Goal: Task Accomplishment & Management: Manage account settings

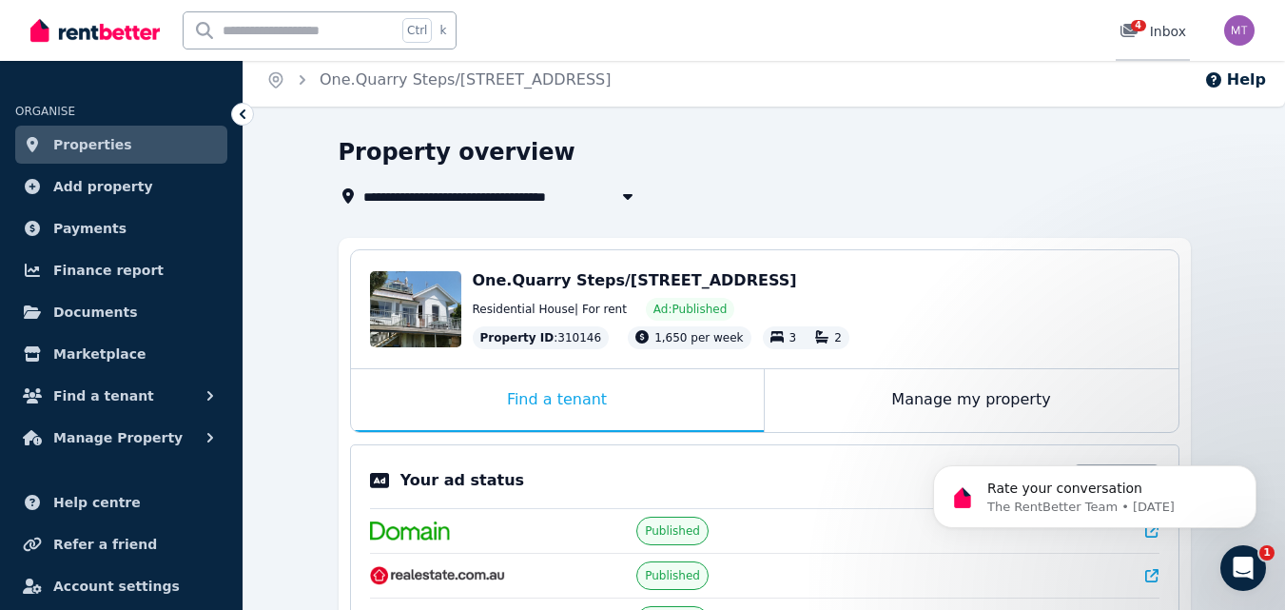
click at [1139, 24] on span "4" at bounding box center [1138, 25] width 15 height 11
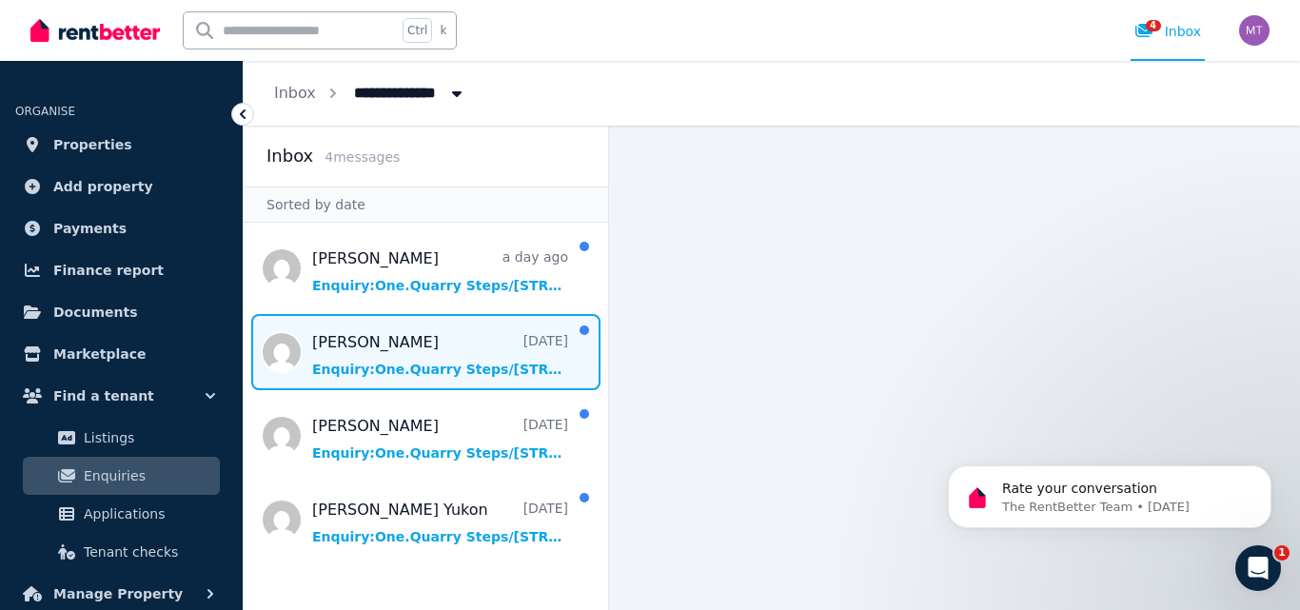
click at [426, 368] on span "Message list" at bounding box center [426, 352] width 364 height 76
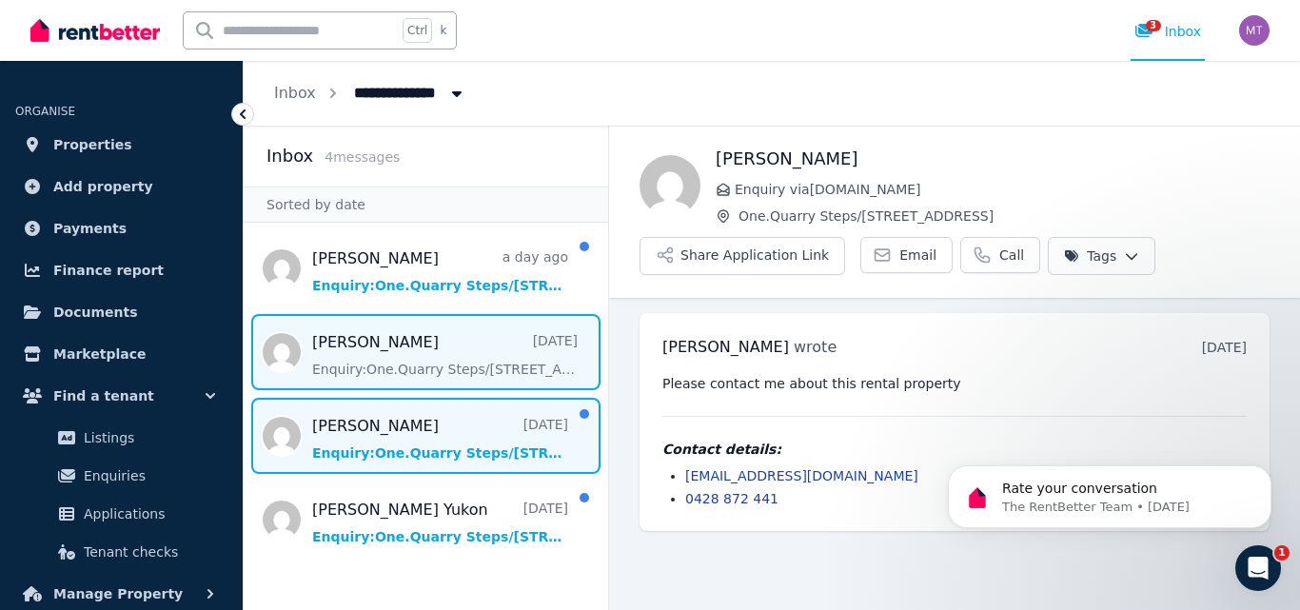
click at [339, 438] on span "Message list" at bounding box center [426, 436] width 364 height 76
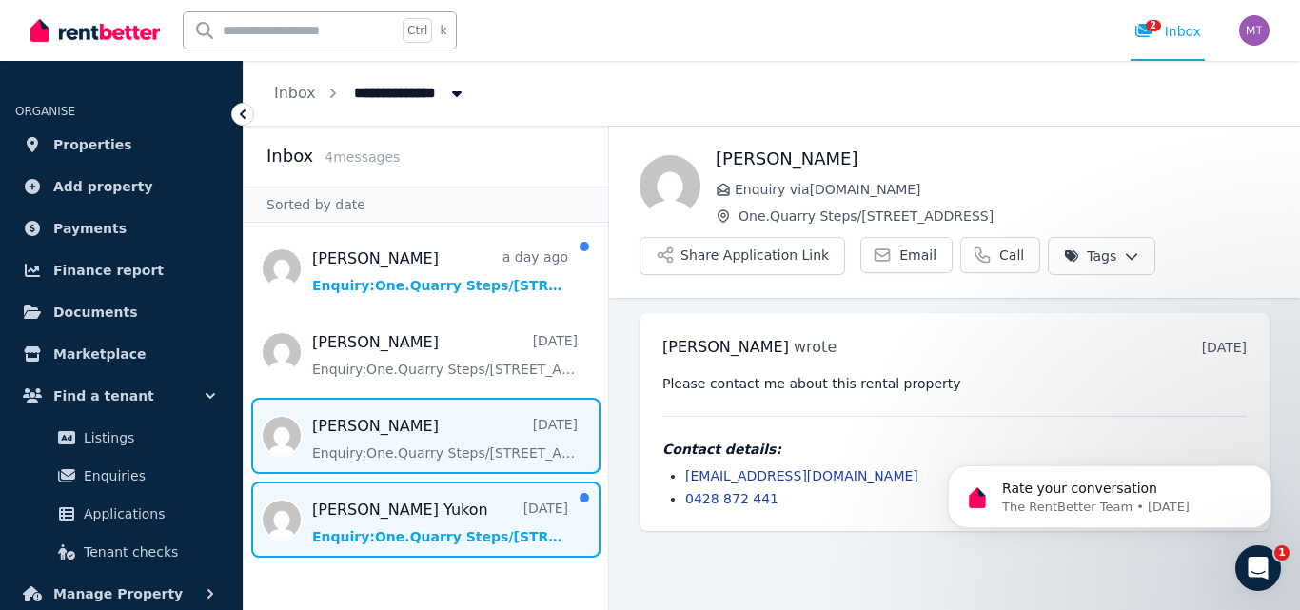
click at [367, 523] on span "Message list" at bounding box center [426, 519] width 364 height 76
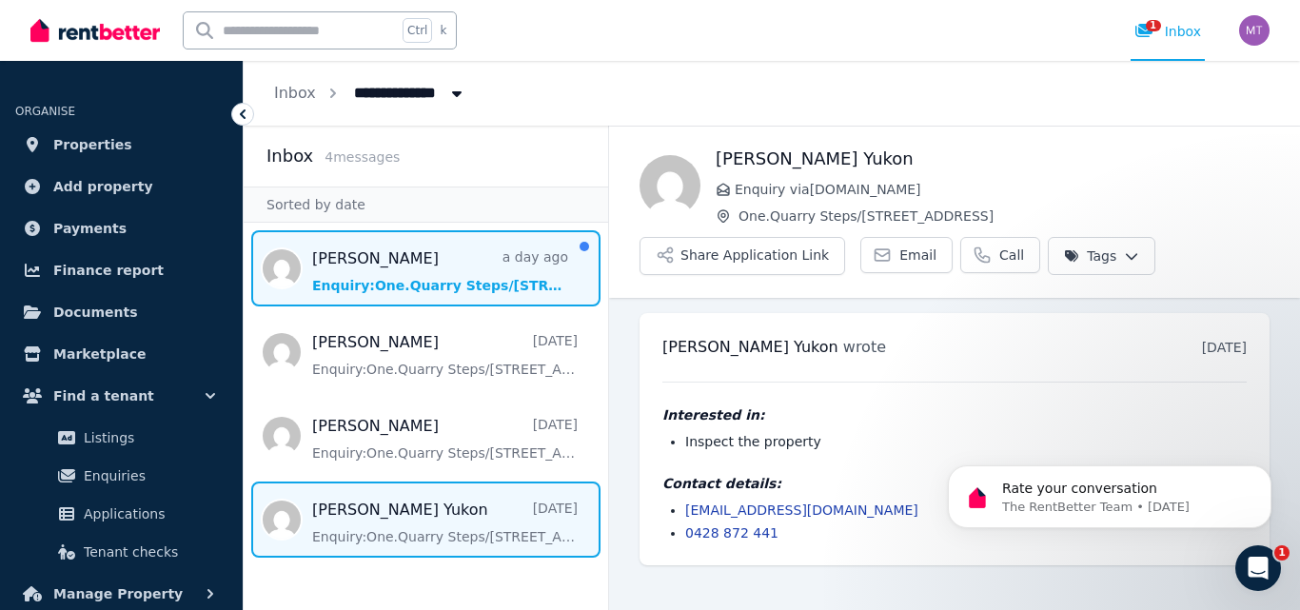
click at [419, 277] on span "Message list" at bounding box center [426, 268] width 364 height 76
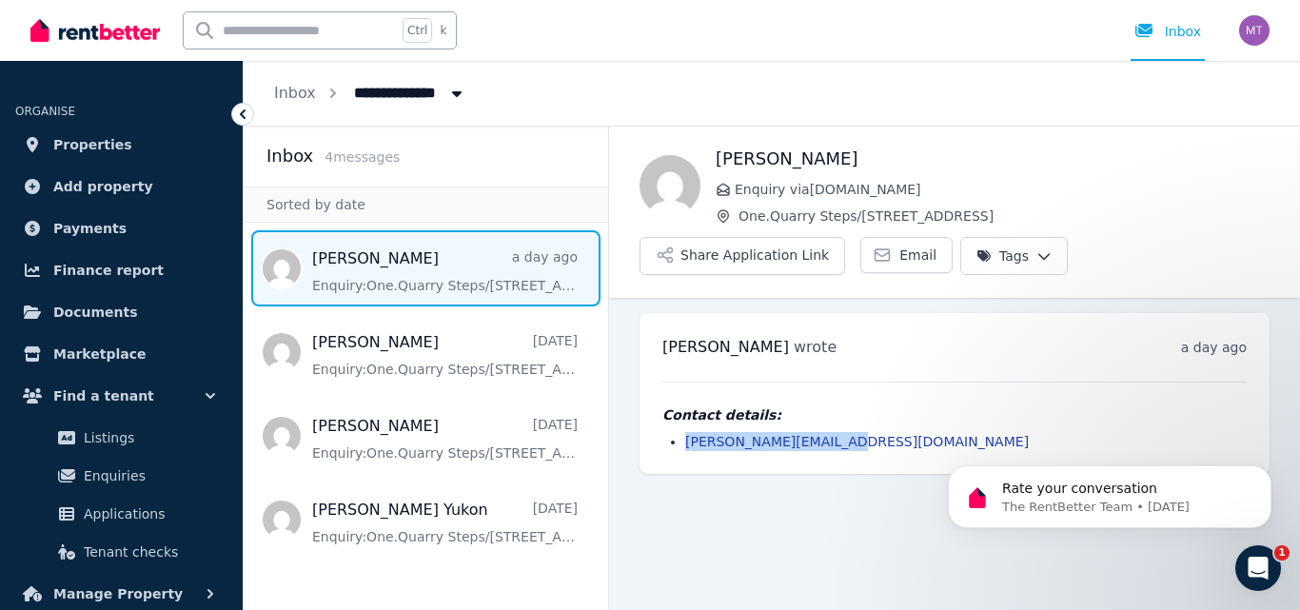
drag, startPoint x: 837, startPoint y: 440, endPoint x: 689, endPoint y: 442, distance: 148.5
click at [686, 442] on li "[PERSON_NAME][EMAIL_ADDRESS][DOMAIN_NAME]" at bounding box center [965, 441] width 561 height 19
copy link "[PERSON_NAME][EMAIL_ADDRESS][DOMAIN_NAME]"
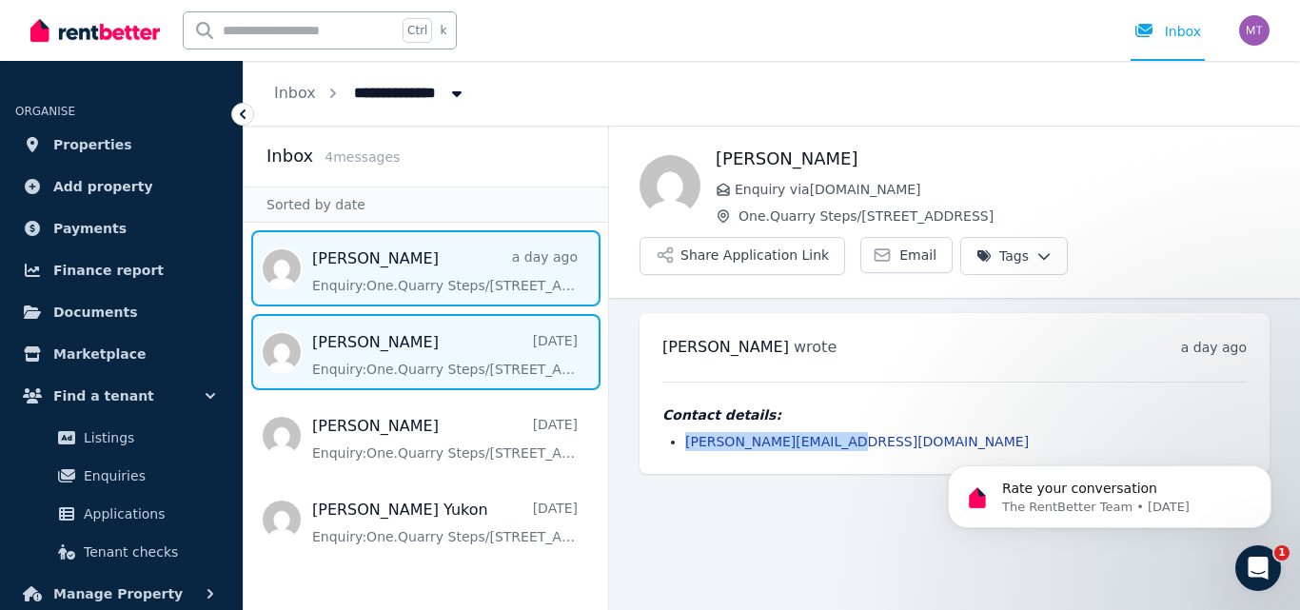
click at [373, 356] on span "Message list" at bounding box center [426, 352] width 364 height 76
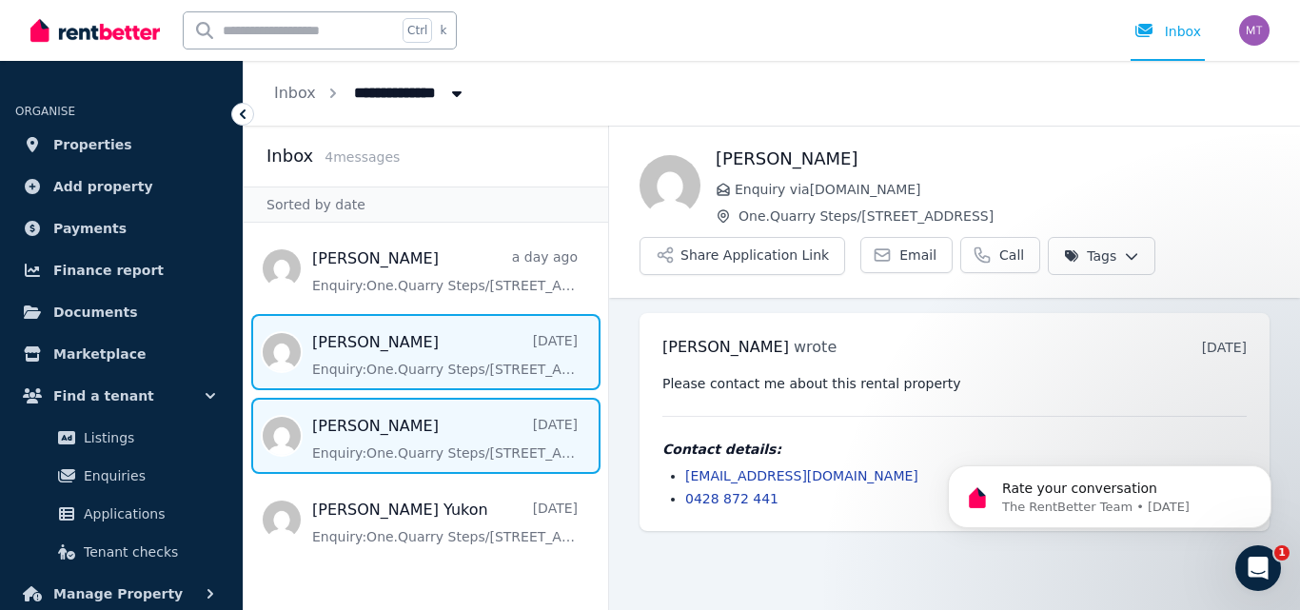
click at [417, 430] on span "Message list" at bounding box center [426, 436] width 364 height 76
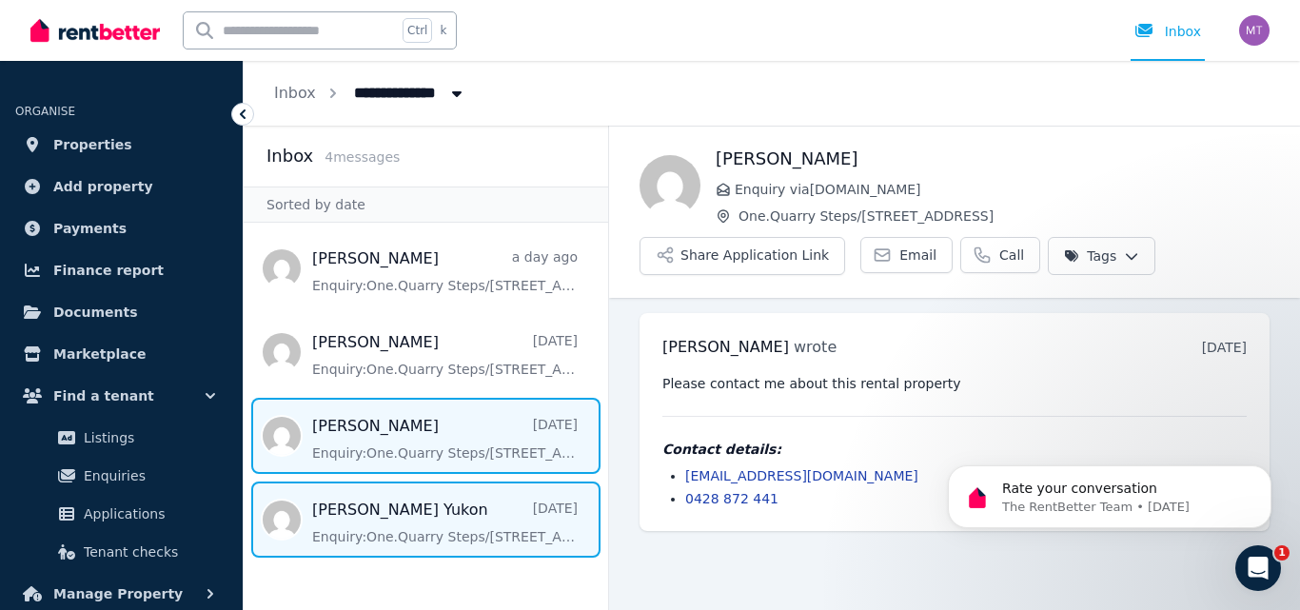
click at [381, 519] on span "Message list" at bounding box center [426, 519] width 364 height 76
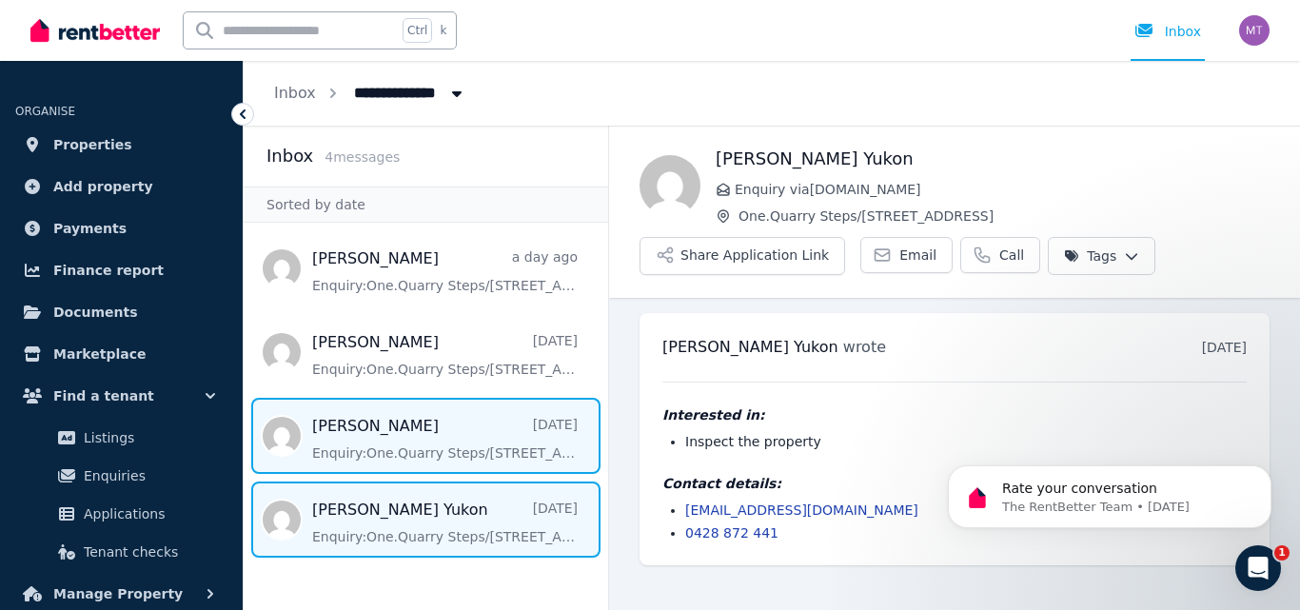
click at [368, 440] on span "Message list" at bounding box center [426, 436] width 364 height 76
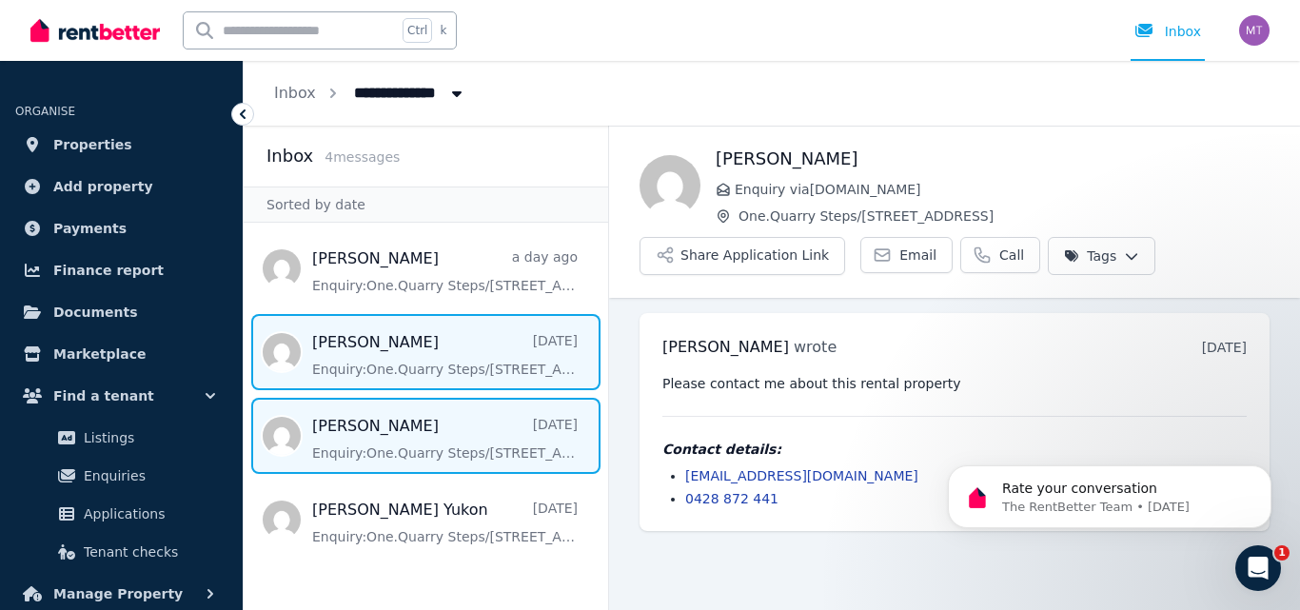
click at [382, 349] on span "Message list" at bounding box center [426, 352] width 364 height 76
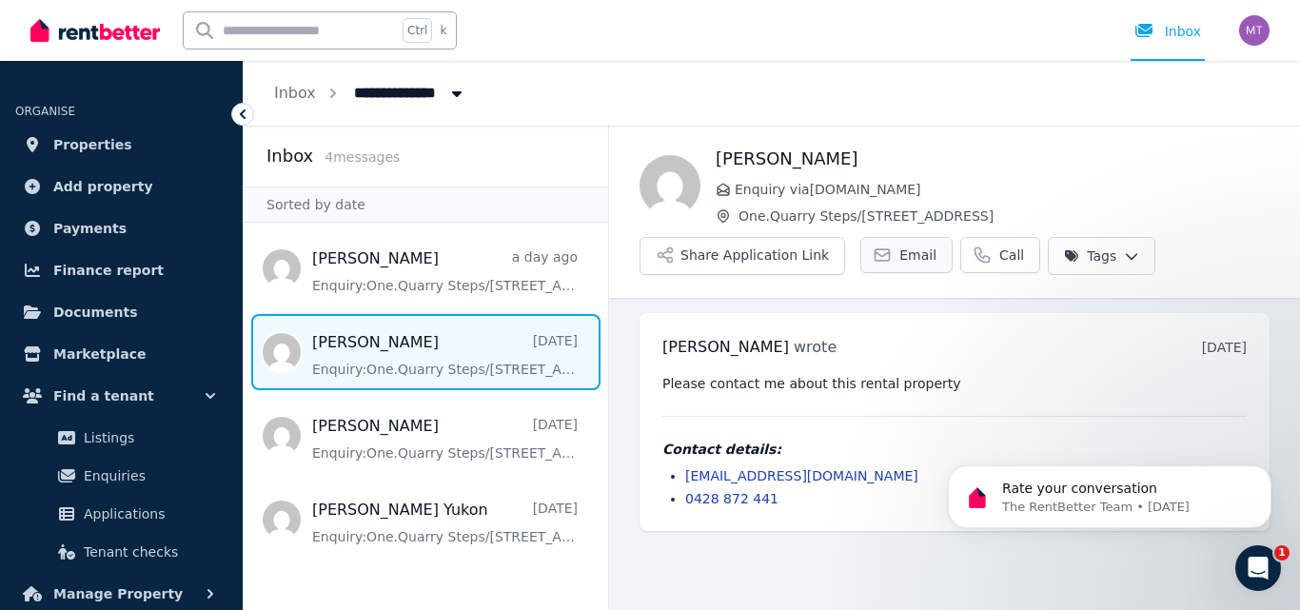
click at [899, 254] on span "Email" at bounding box center [917, 254] width 37 height 19
drag, startPoint x: 859, startPoint y: 473, endPoint x: 685, endPoint y: 476, distance: 174.1
click at [685, 476] on li "[EMAIL_ADDRESS][DOMAIN_NAME]" at bounding box center [965, 475] width 561 height 19
copy link "[EMAIL_ADDRESS][DOMAIN_NAME]"
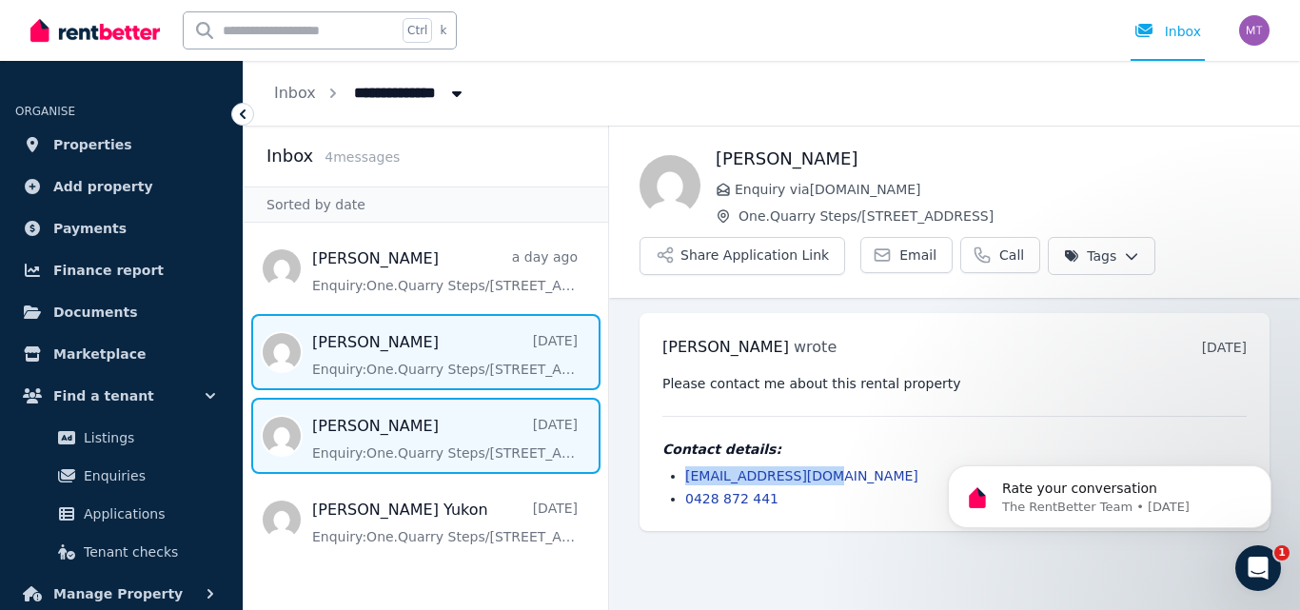
click at [396, 435] on span "Message list" at bounding box center [426, 436] width 364 height 76
click at [415, 361] on span "Message list" at bounding box center [426, 352] width 364 height 76
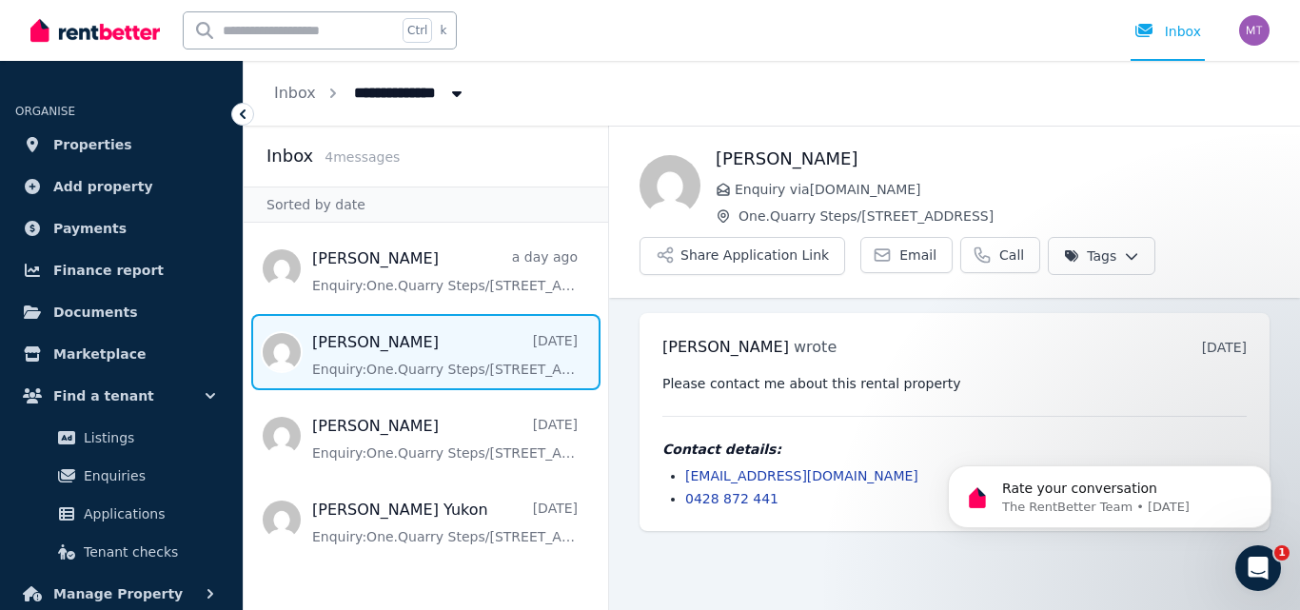
click at [412, 346] on span "Message list" at bounding box center [426, 352] width 364 height 76
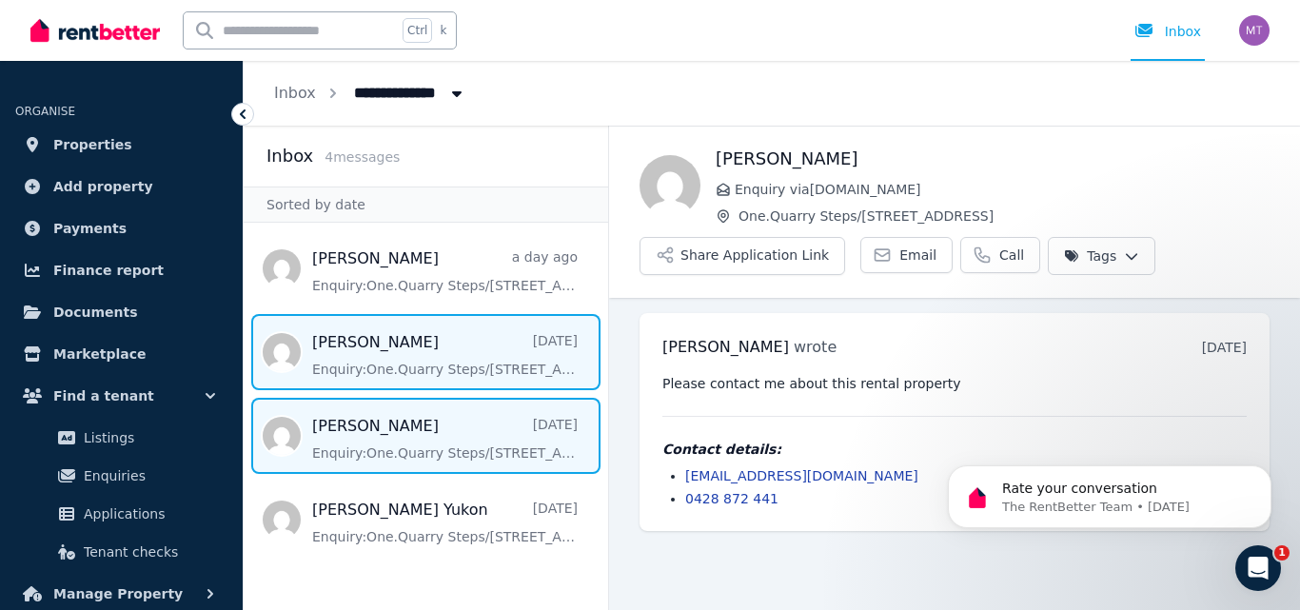
click at [396, 427] on span "Message list" at bounding box center [426, 436] width 364 height 76
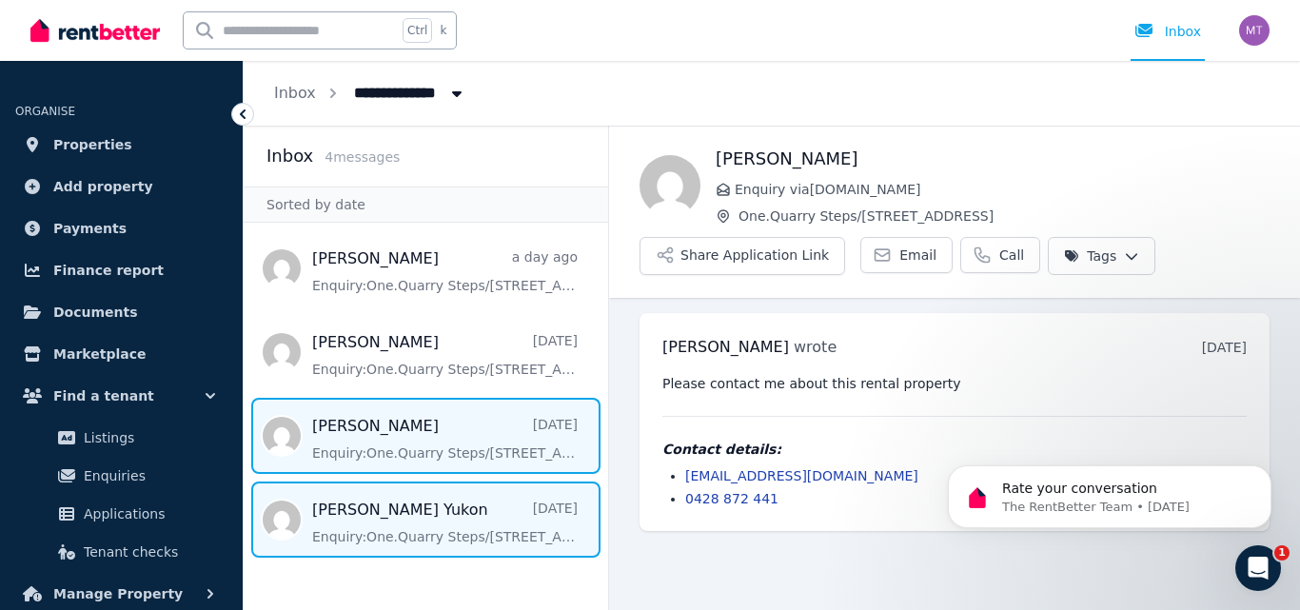
click at [368, 522] on span "Message list" at bounding box center [426, 519] width 364 height 76
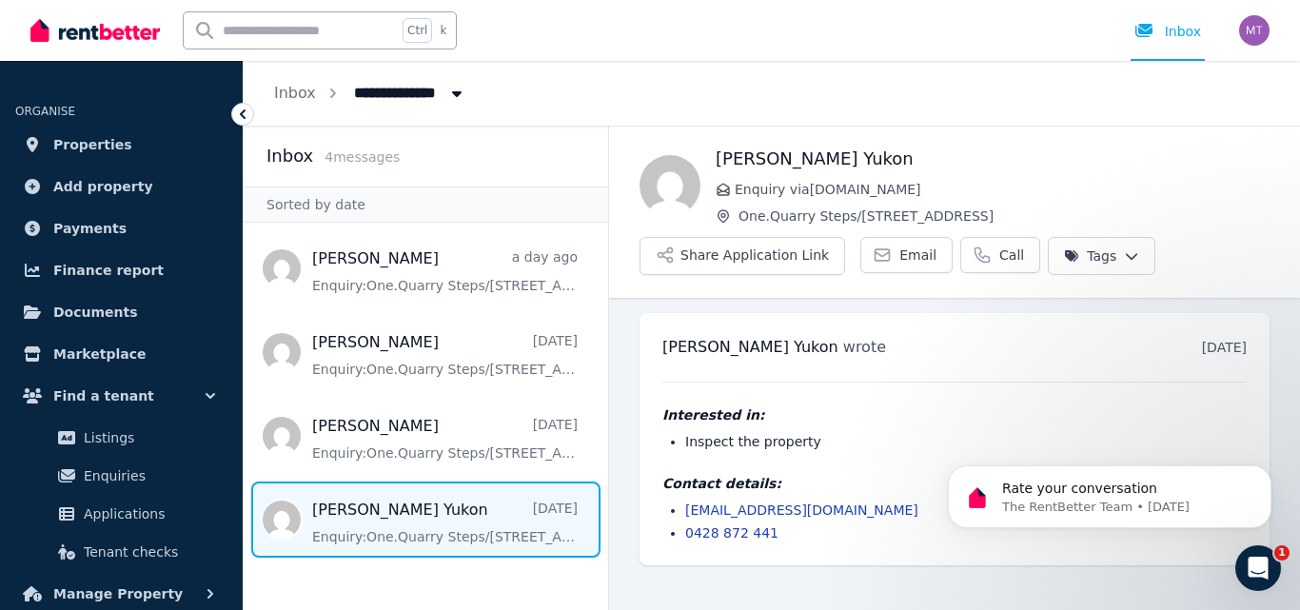
click at [1263, 566] on icon "Open Intercom Messenger" at bounding box center [1258, 568] width 31 height 31
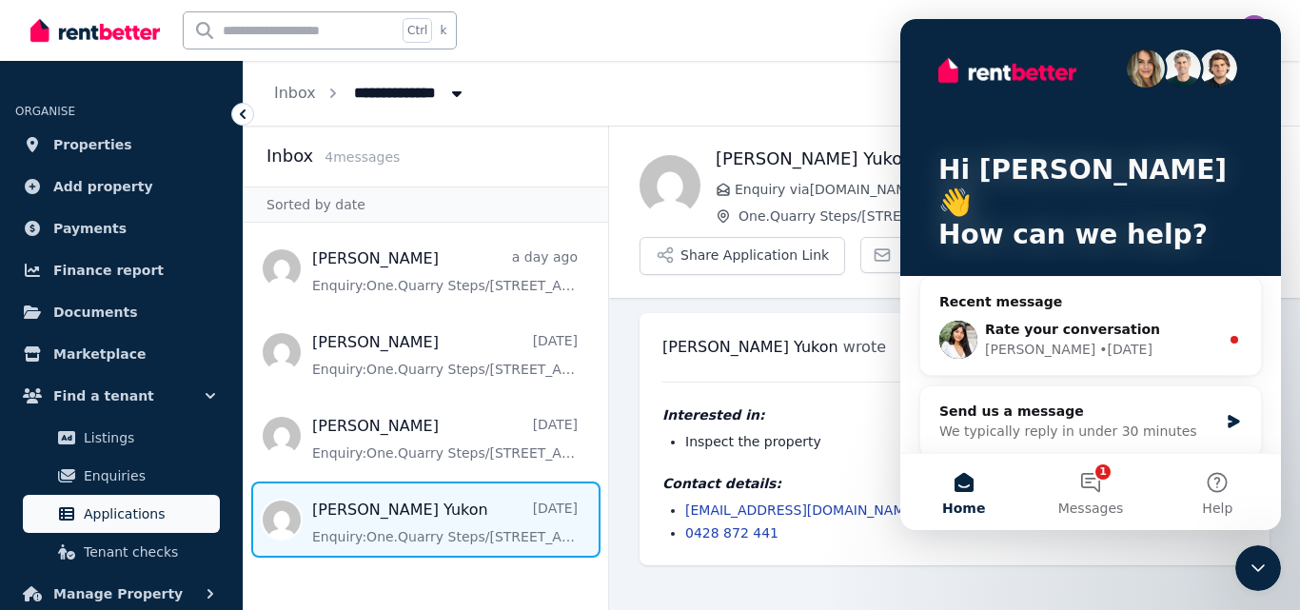
click at [84, 515] on span "Applications" at bounding box center [148, 513] width 128 height 23
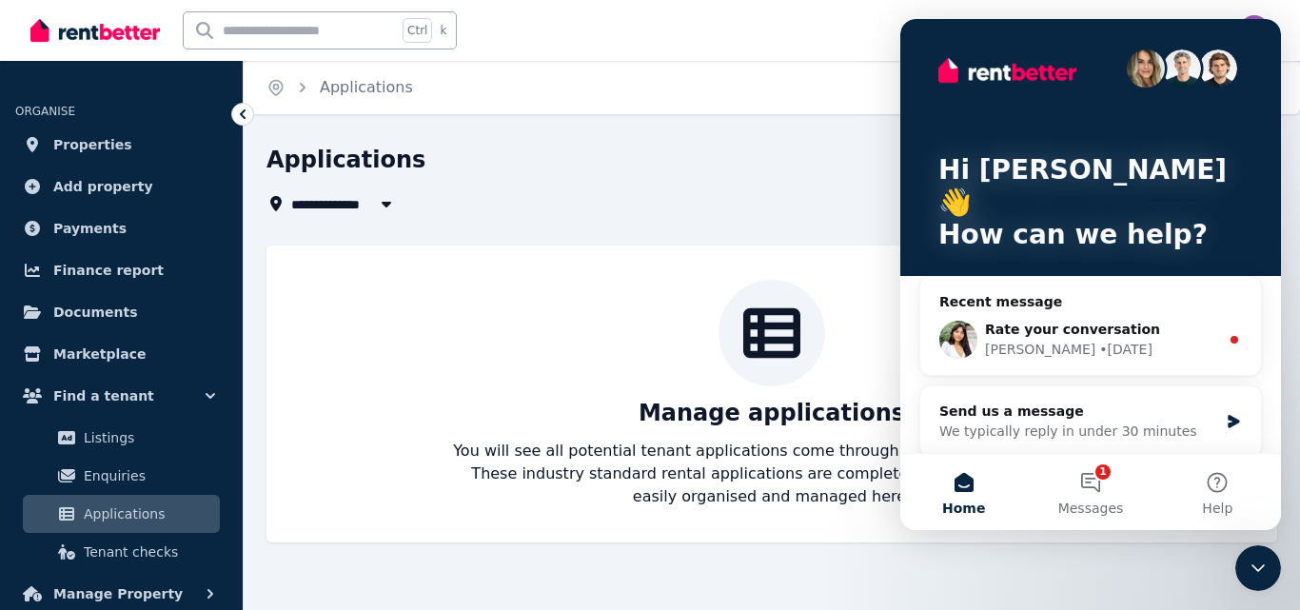
click at [383, 202] on icon "button" at bounding box center [387, 205] width 10 height 6
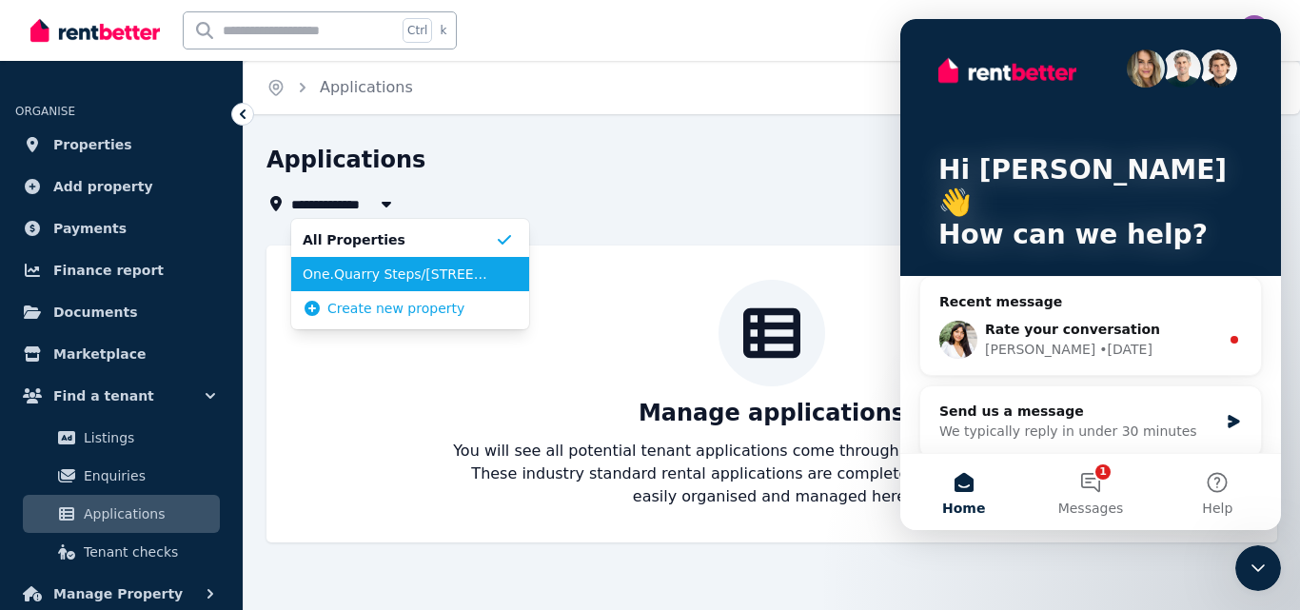
click at [346, 273] on span "One.Quarry Steps/[STREET_ADDRESS]" at bounding box center [399, 273] width 192 height 19
type input "**********"
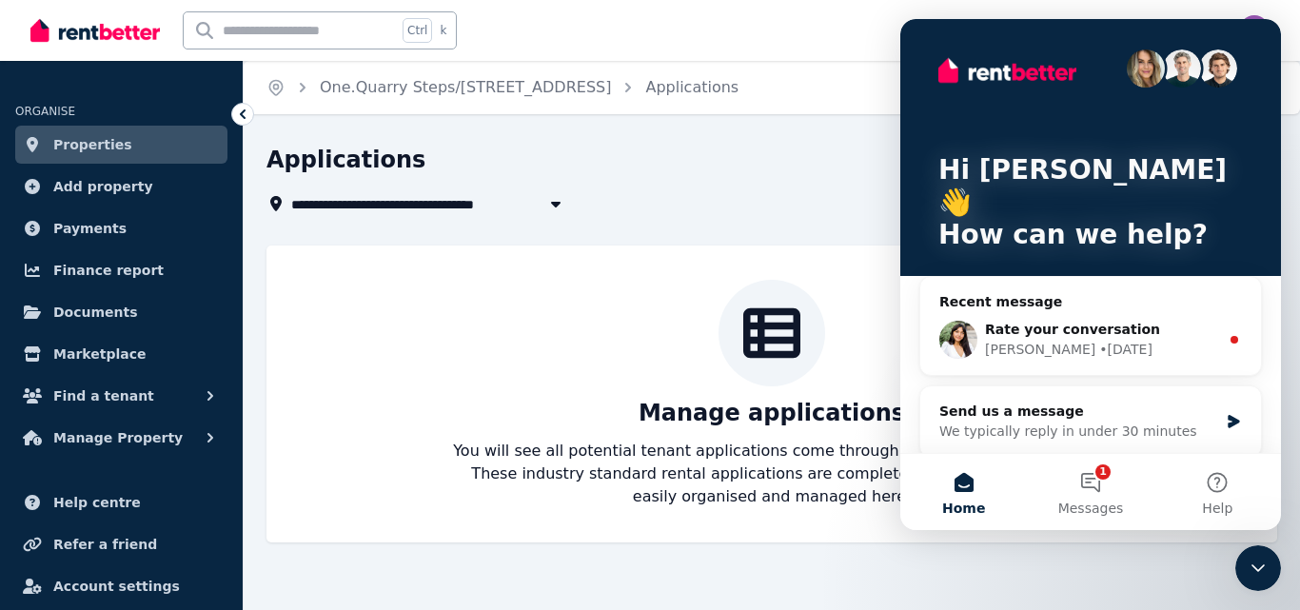
click at [783, 330] on icon at bounding box center [771, 332] width 57 height 57
click at [1296, 153] on div "**********" at bounding box center [772, 361] width 1056 height 432
click at [1087, 477] on button "1 Messages" at bounding box center [1090, 492] width 127 height 76
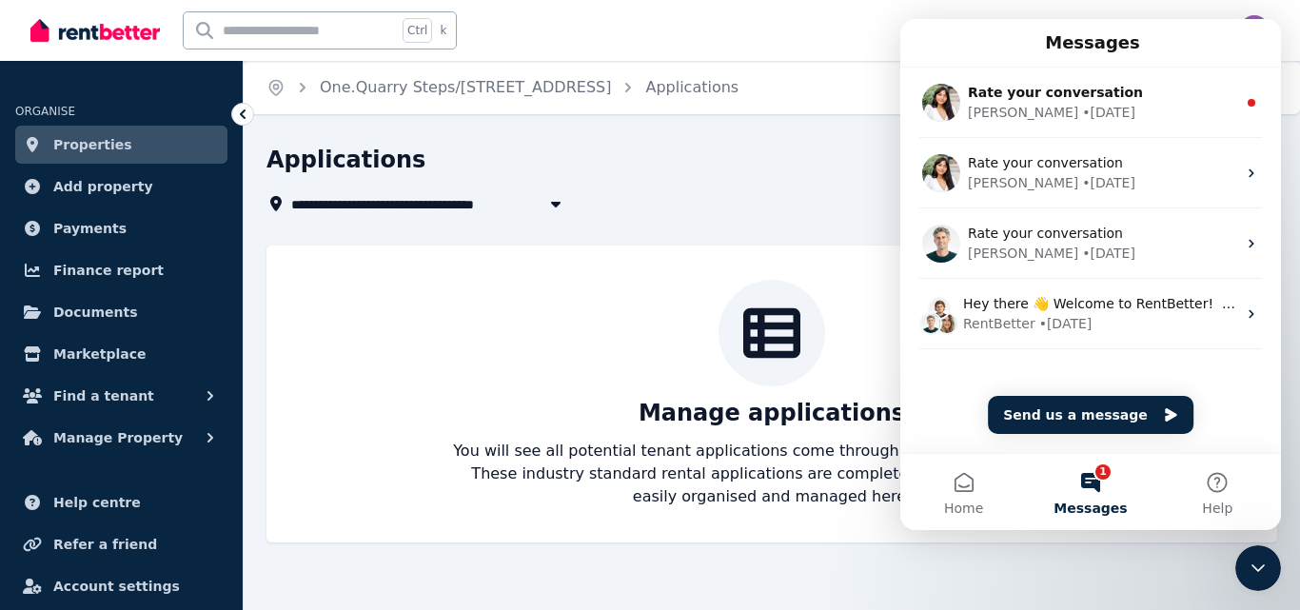
click at [557, 204] on icon "button" at bounding box center [556, 205] width 10 height 6
type input "**********"
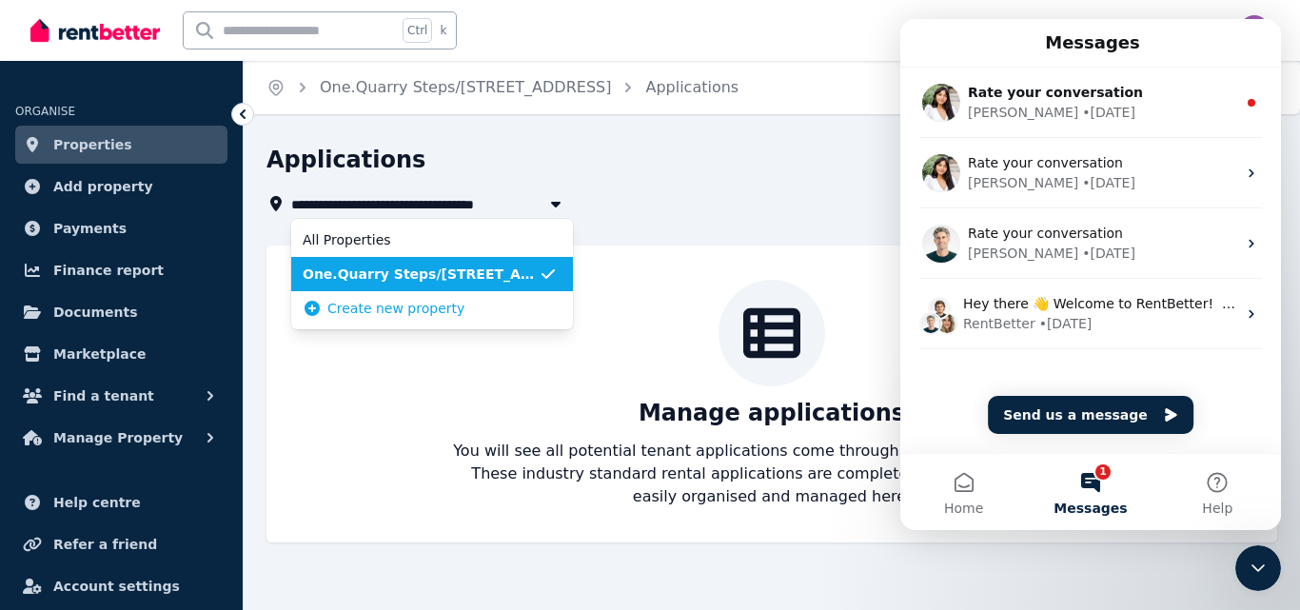
click at [407, 272] on span "One.Quarry Steps/[STREET_ADDRESS]" at bounding box center [421, 273] width 236 height 19
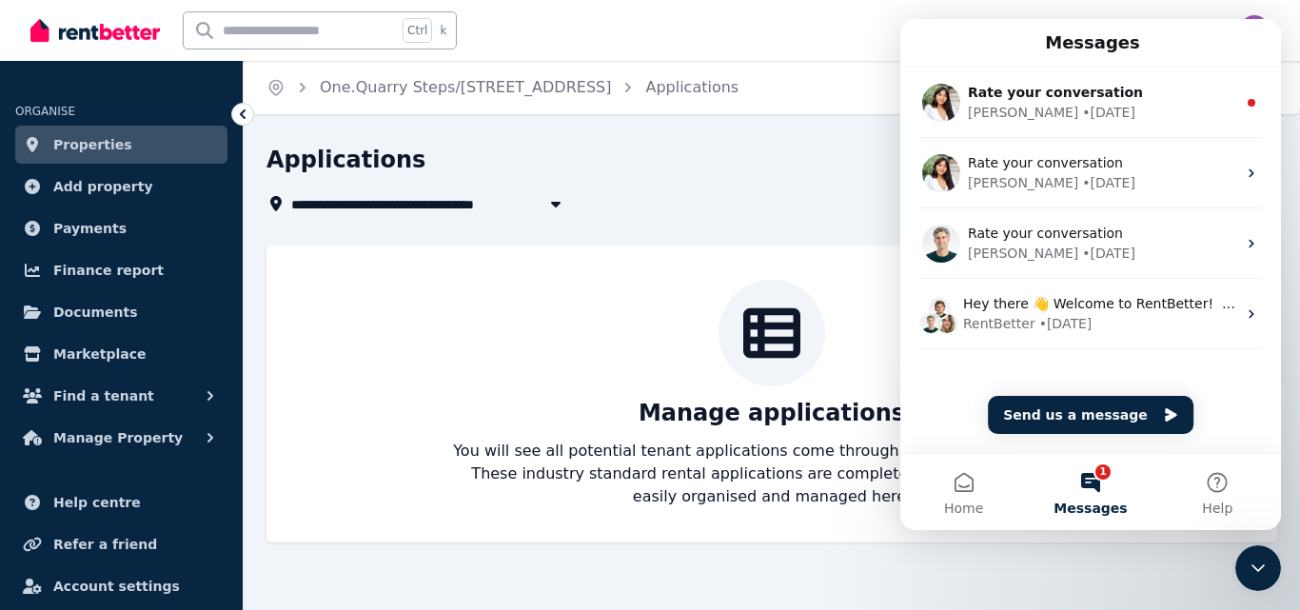
click at [769, 347] on icon at bounding box center [771, 332] width 57 height 57
click at [1151, 40] on div "Messages" at bounding box center [1090, 43] width 356 height 32
click at [860, 86] on div "Home One.Quarry Steps/[STREET_ADDRESS] Applications Help" at bounding box center [772, 87] width 1056 height 53
click at [1260, 558] on icon "Close Intercom Messenger" at bounding box center [1257, 568] width 23 height 23
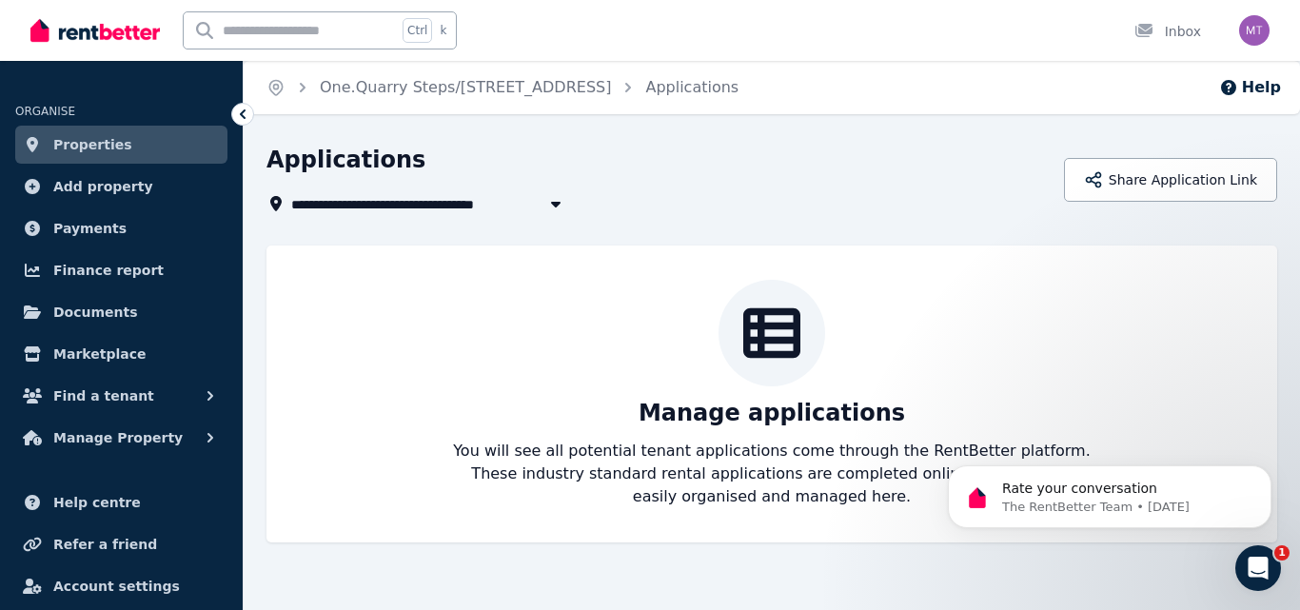
click at [423, 283] on div "Manage applications You will see all potential tenant applications come through…" at bounding box center [771, 394] width 972 height 228
drag, startPoint x: 565, startPoint y: 293, endPoint x: 570, endPoint y: 318, distance: 25.2
click at [570, 318] on div "Manage applications You will see all potential tenant applications come through…" at bounding box center [771, 394] width 972 height 228
click at [774, 328] on icon at bounding box center [771, 333] width 57 height 50
click at [1146, 30] on icon at bounding box center [1143, 30] width 19 height 15
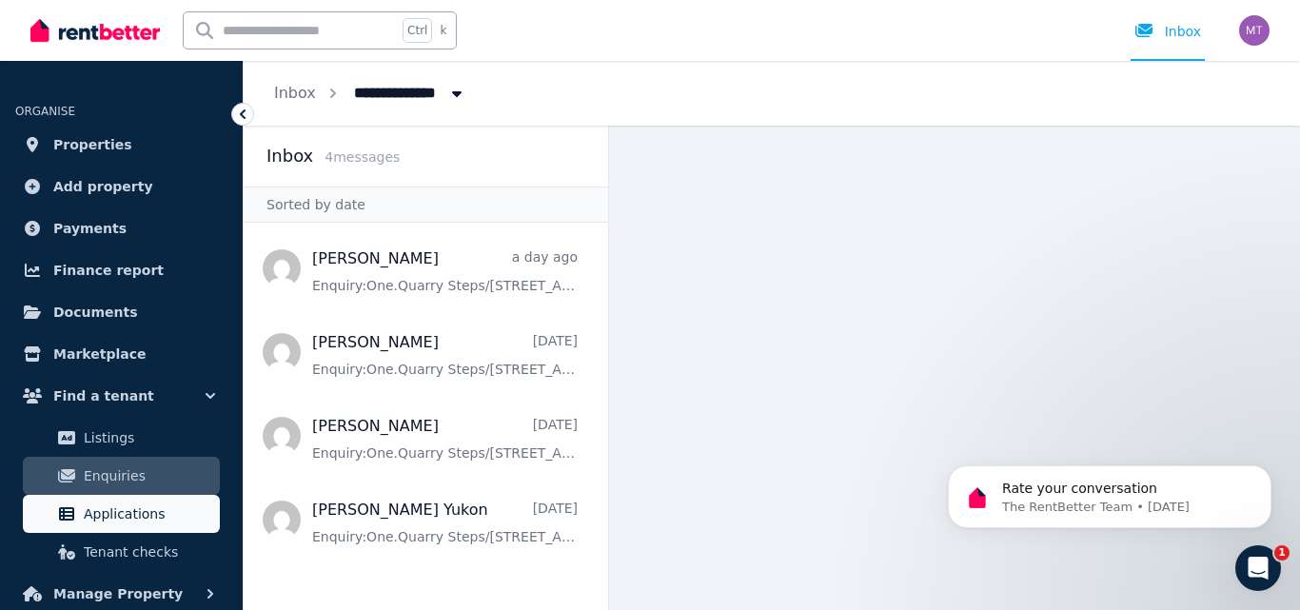
click at [117, 512] on span "Applications" at bounding box center [148, 513] width 128 height 23
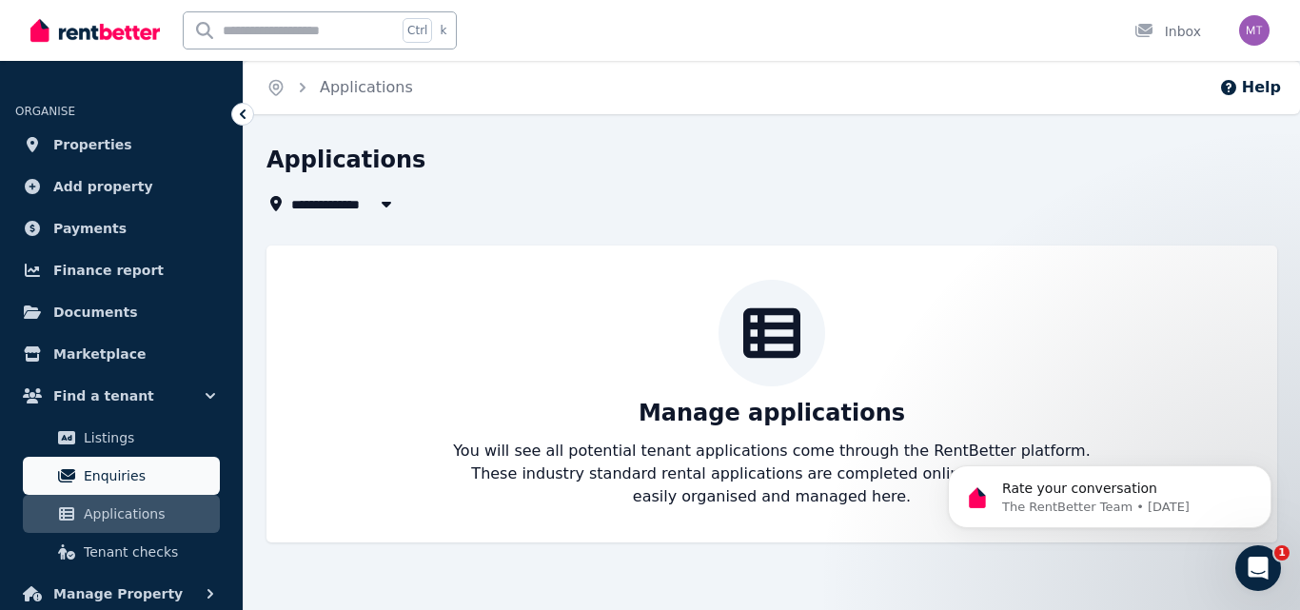
click at [125, 479] on span "Enquiries" at bounding box center [148, 475] width 128 height 23
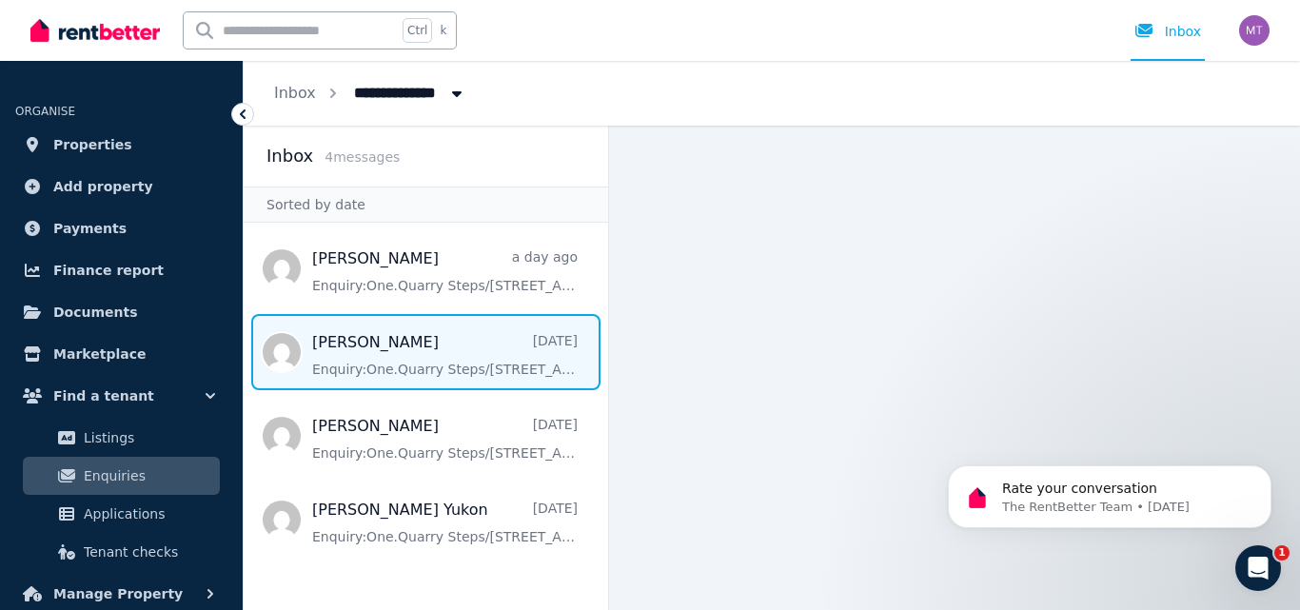
click at [402, 364] on span "Message list" at bounding box center [426, 352] width 364 height 76
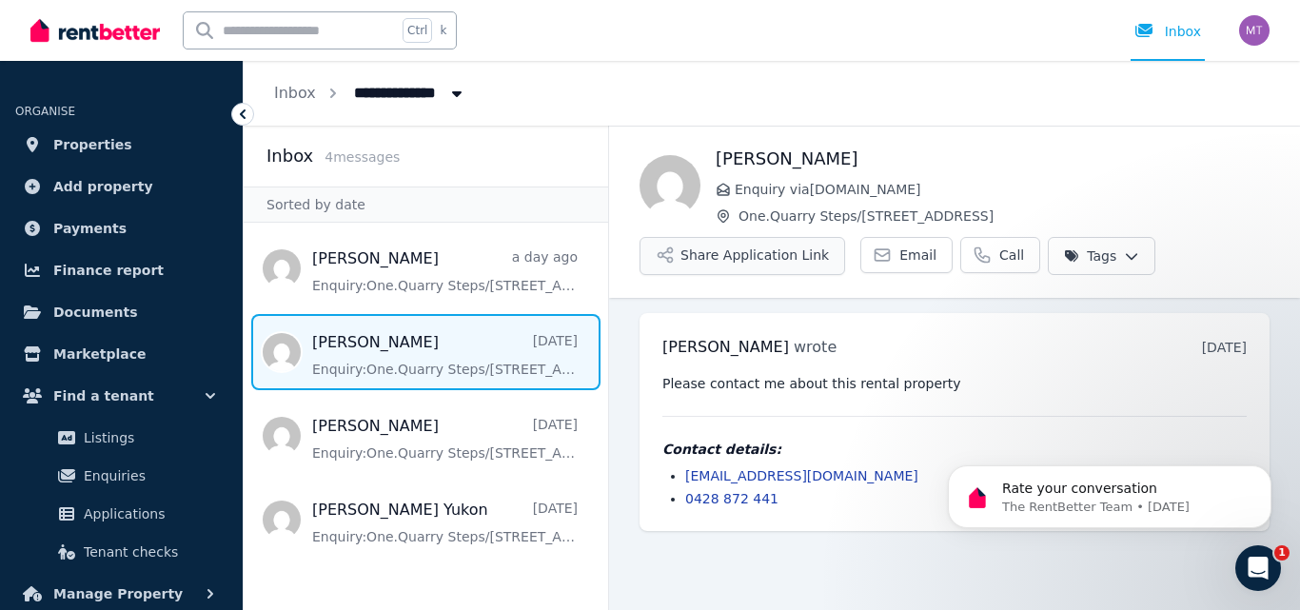
click at [753, 255] on button "Share Application Link" at bounding box center [742, 256] width 206 height 38
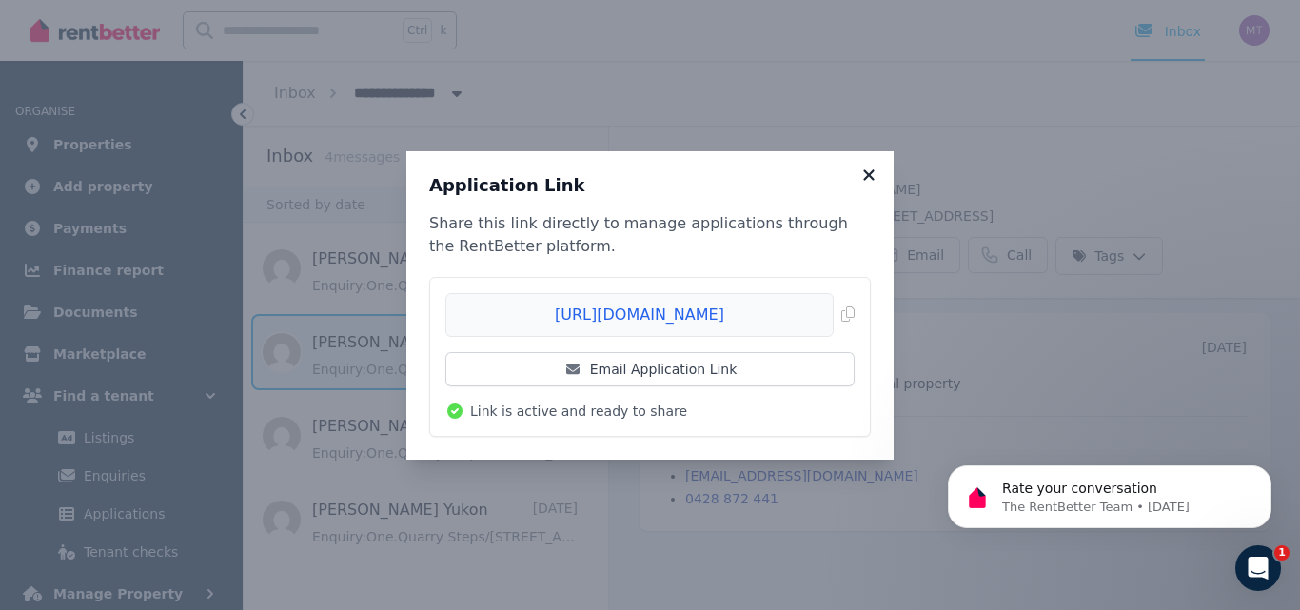
click at [869, 172] on icon at bounding box center [868, 175] width 19 height 17
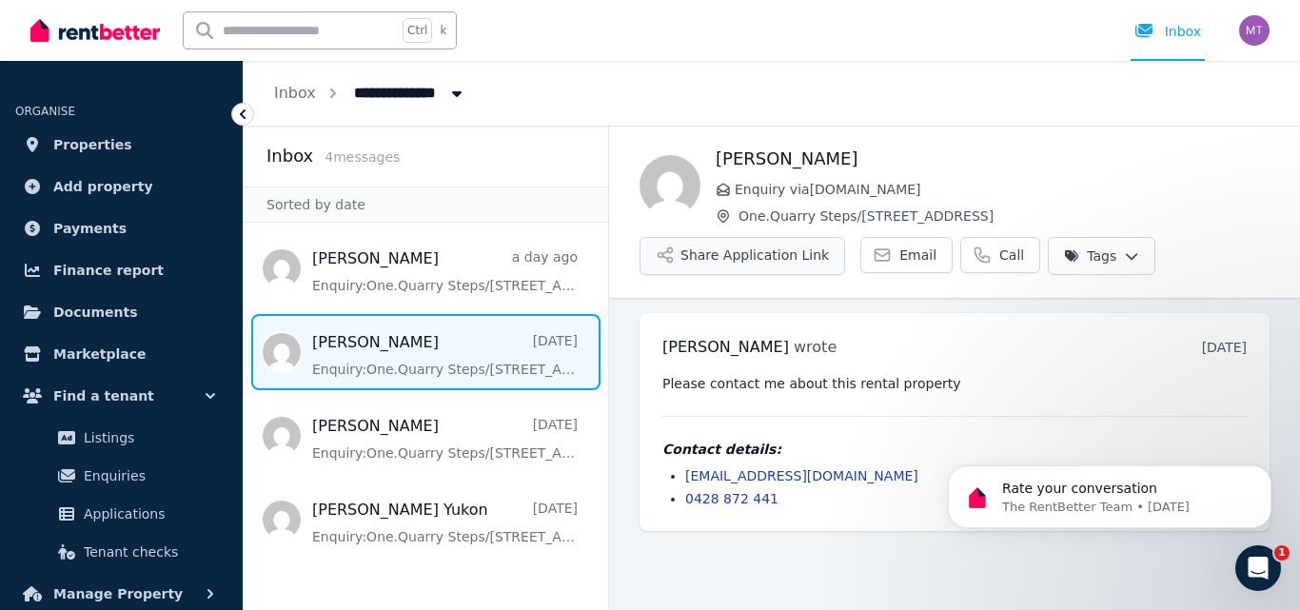
click at [743, 256] on button "Share Application Link" at bounding box center [742, 256] width 206 height 38
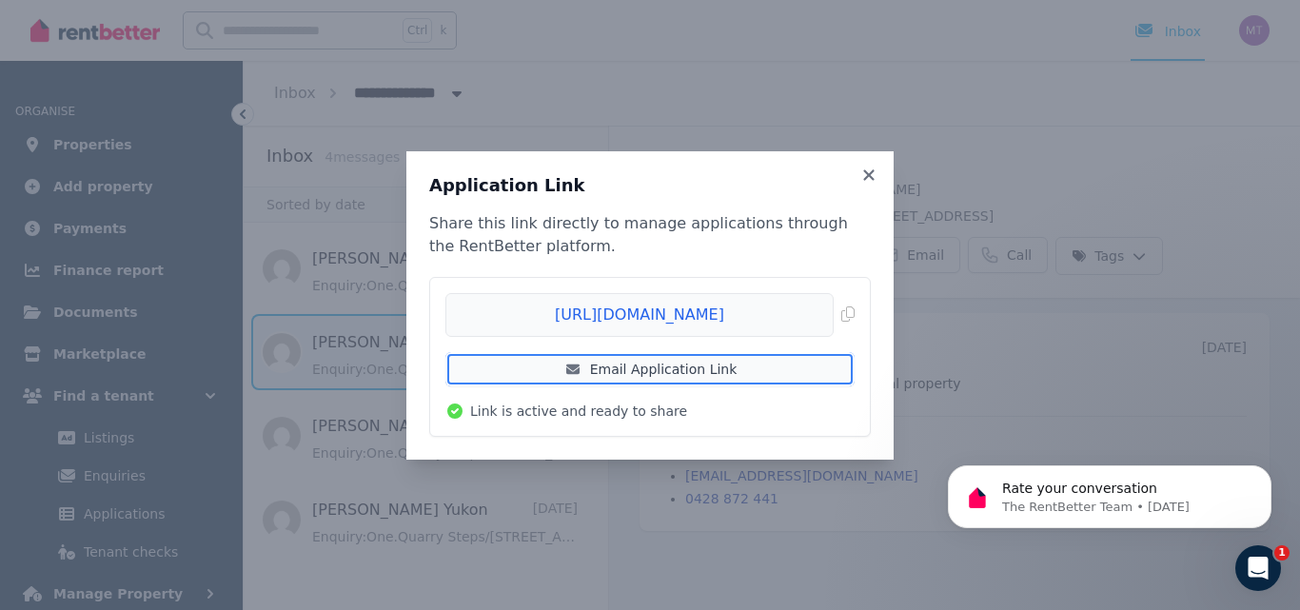
click at [627, 368] on link "Email Application Link" at bounding box center [649, 369] width 409 height 34
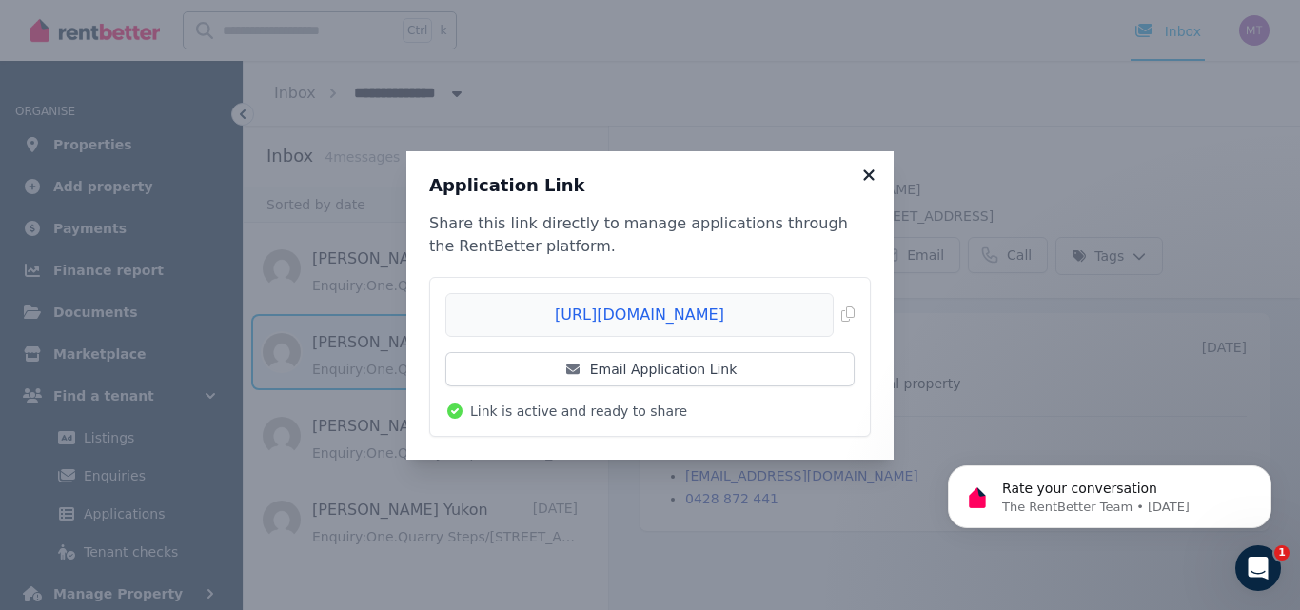
click at [869, 170] on icon at bounding box center [868, 175] width 19 height 17
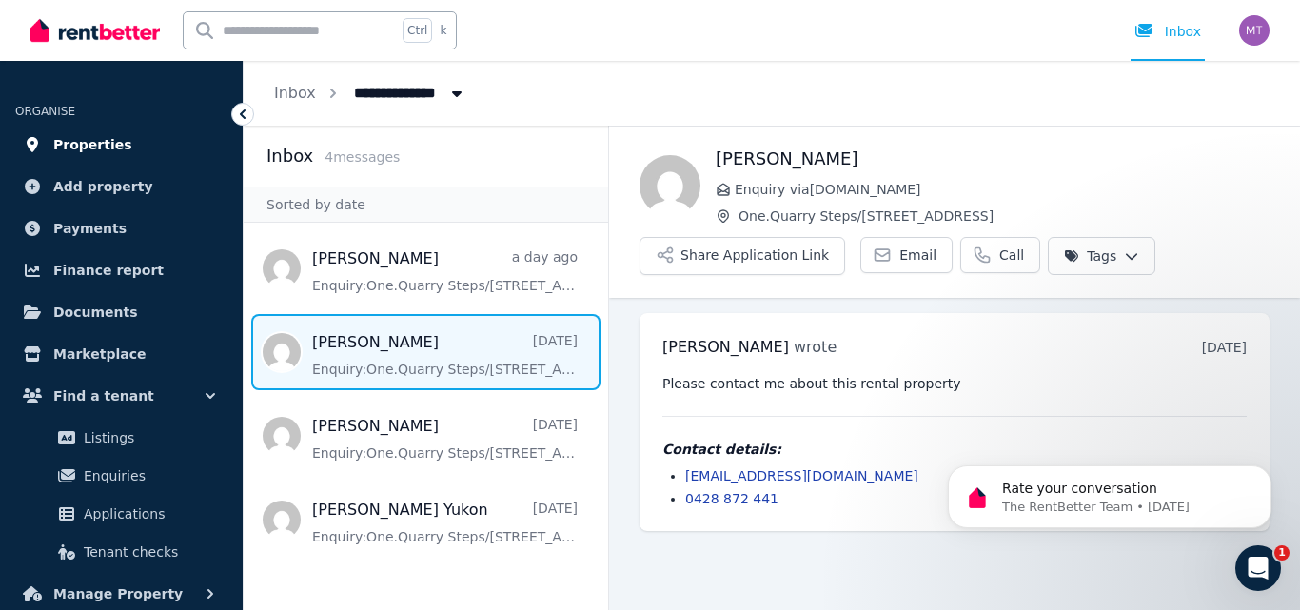
click at [97, 146] on span "Properties" at bounding box center [92, 144] width 79 height 23
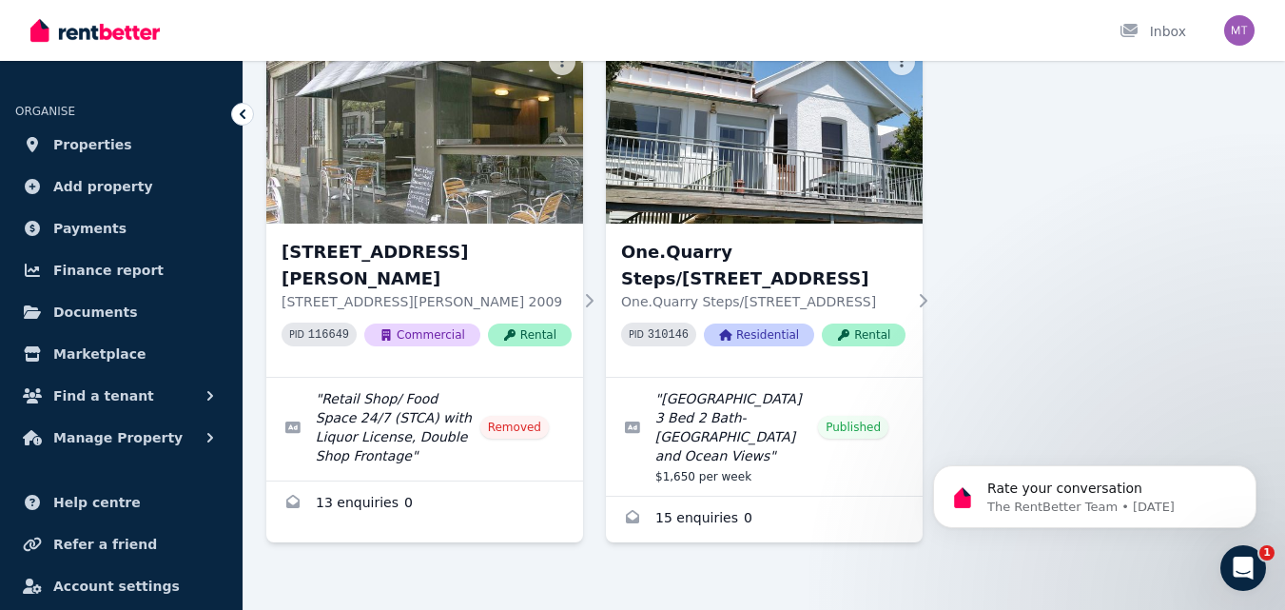
scroll to position [178, 0]
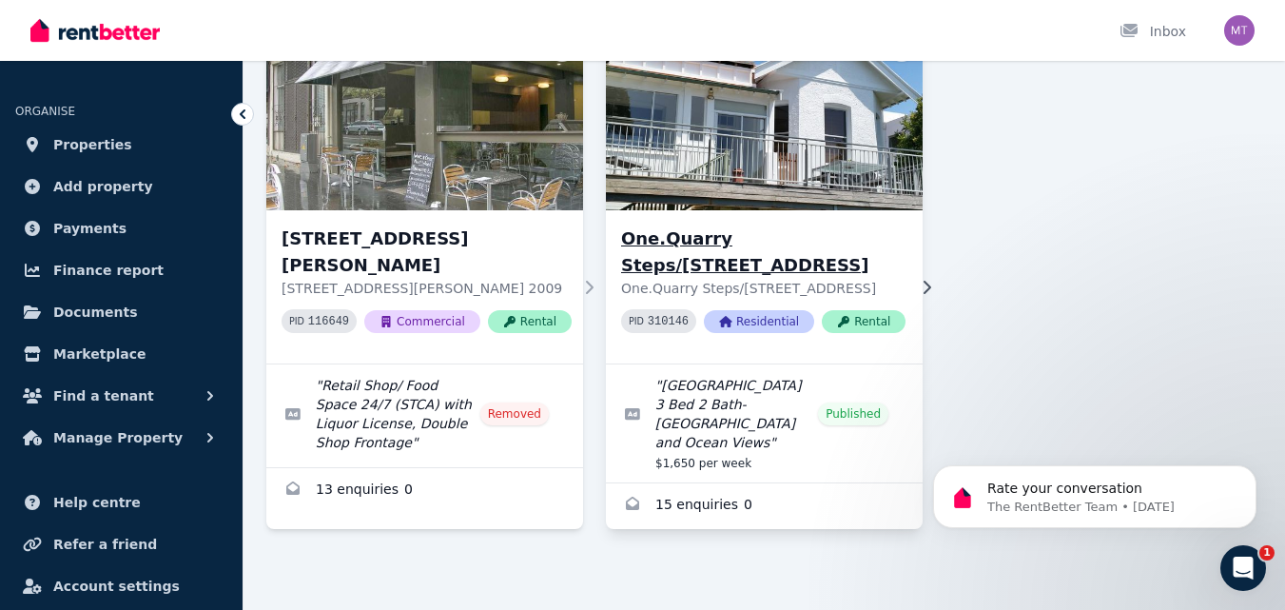
click at [738, 152] on img at bounding box center [764, 119] width 333 height 192
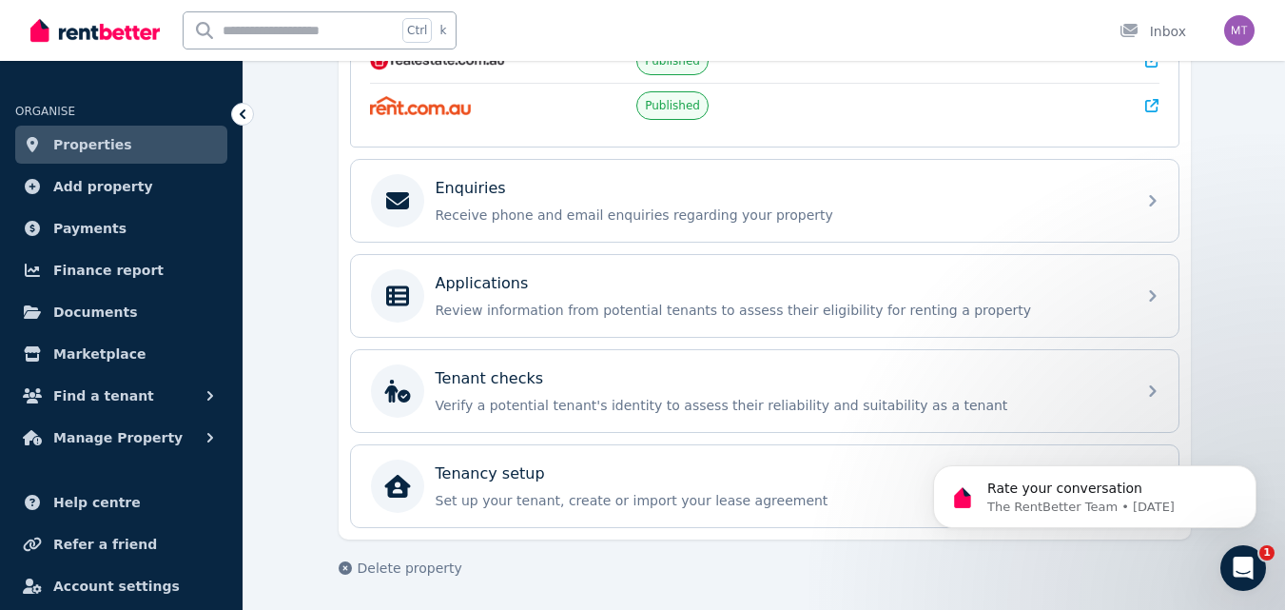
scroll to position [524, 0]
click at [1130, 31] on icon at bounding box center [1129, 30] width 17 height 13
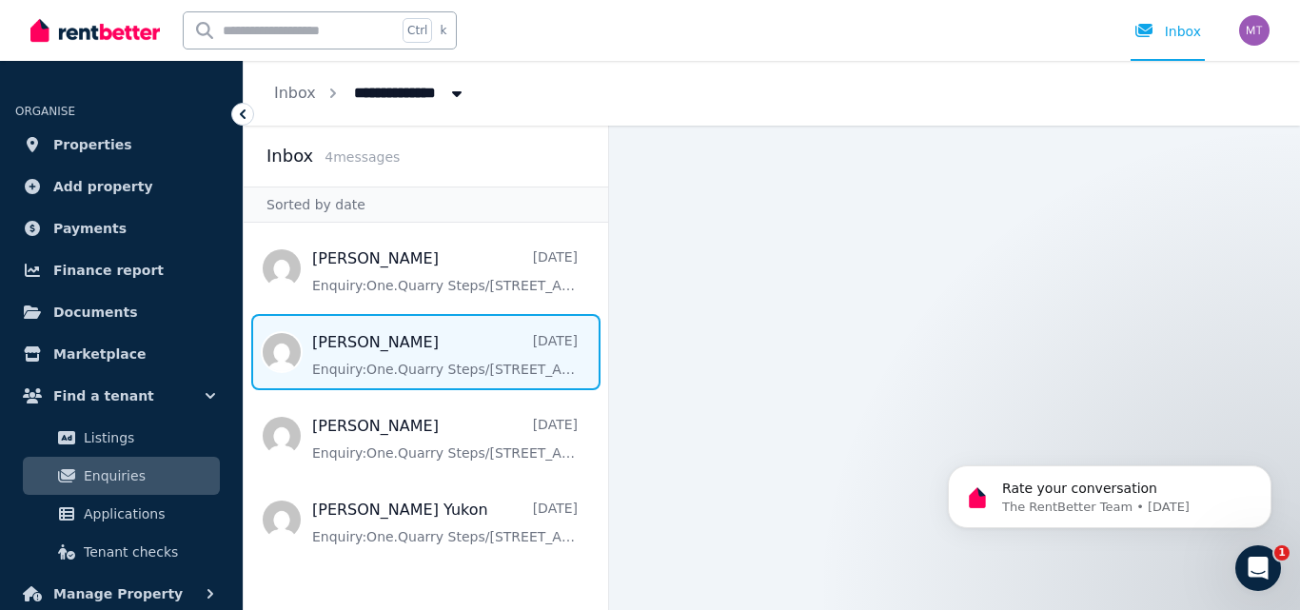
click at [384, 371] on span "Message list" at bounding box center [426, 352] width 364 height 76
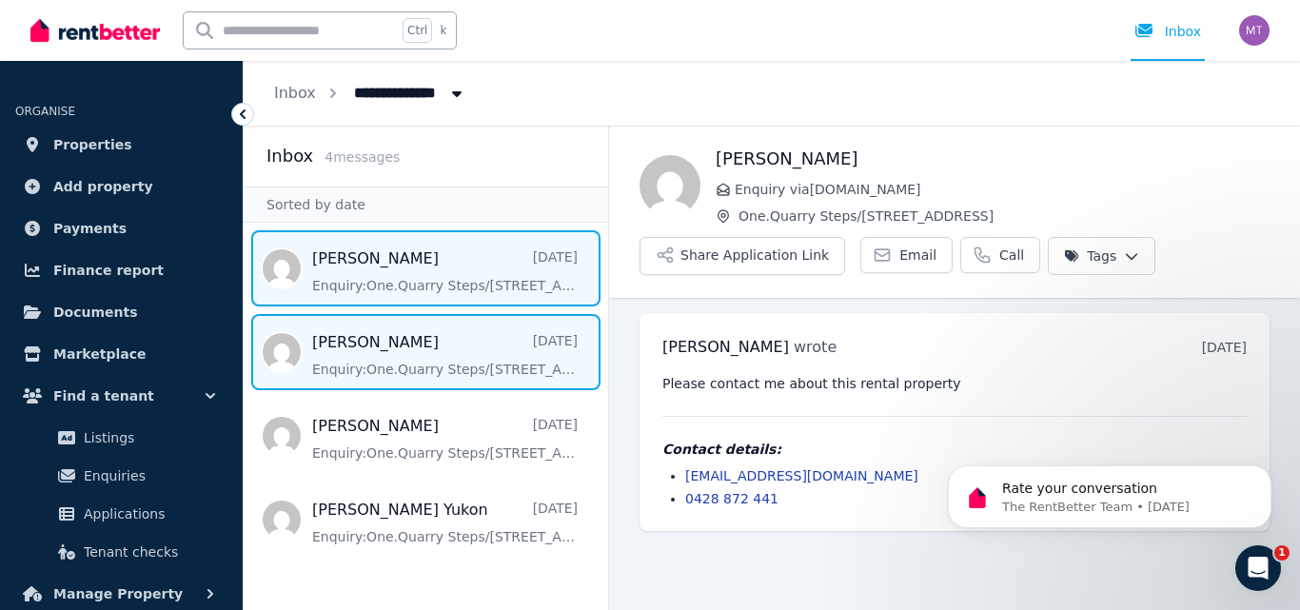
click at [372, 277] on span "Message list" at bounding box center [426, 268] width 364 height 76
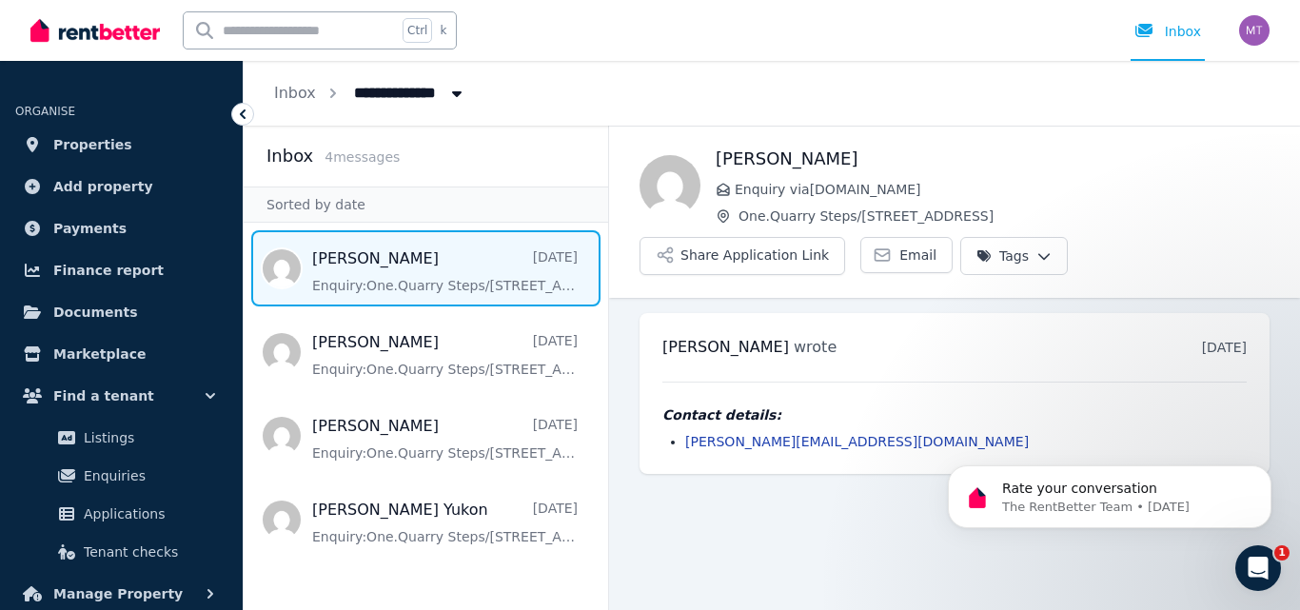
click at [990, 253] on html "**********" at bounding box center [650, 305] width 1300 height 610
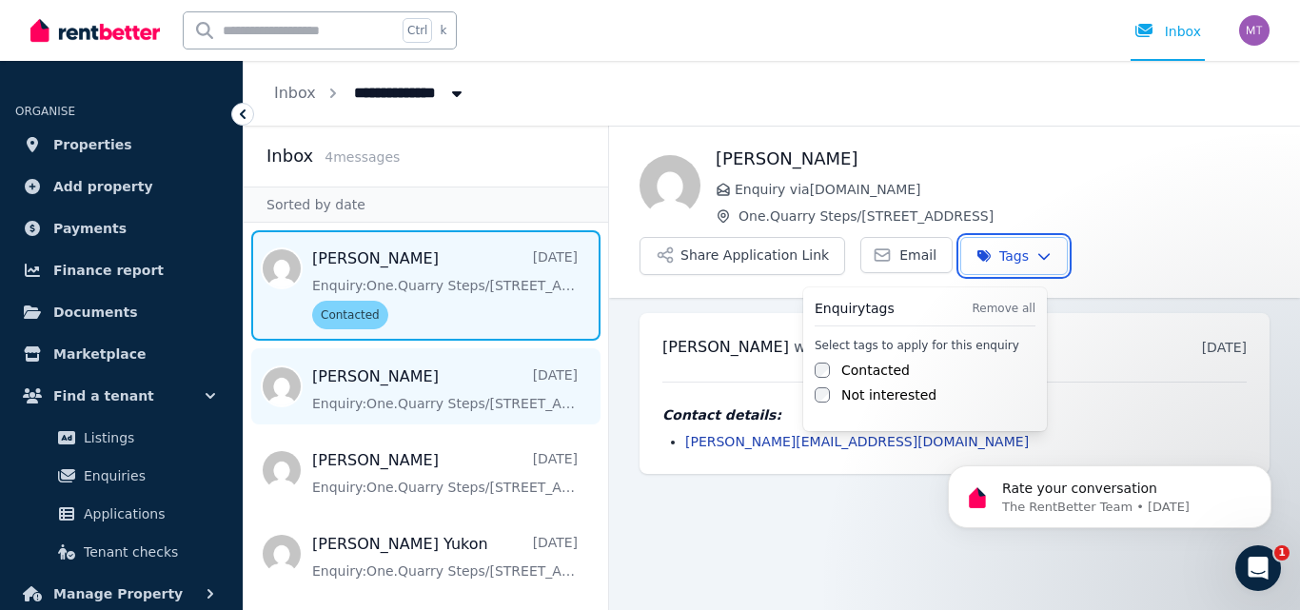
click at [385, 394] on html "**********" at bounding box center [650, 305] width 1300 height 610
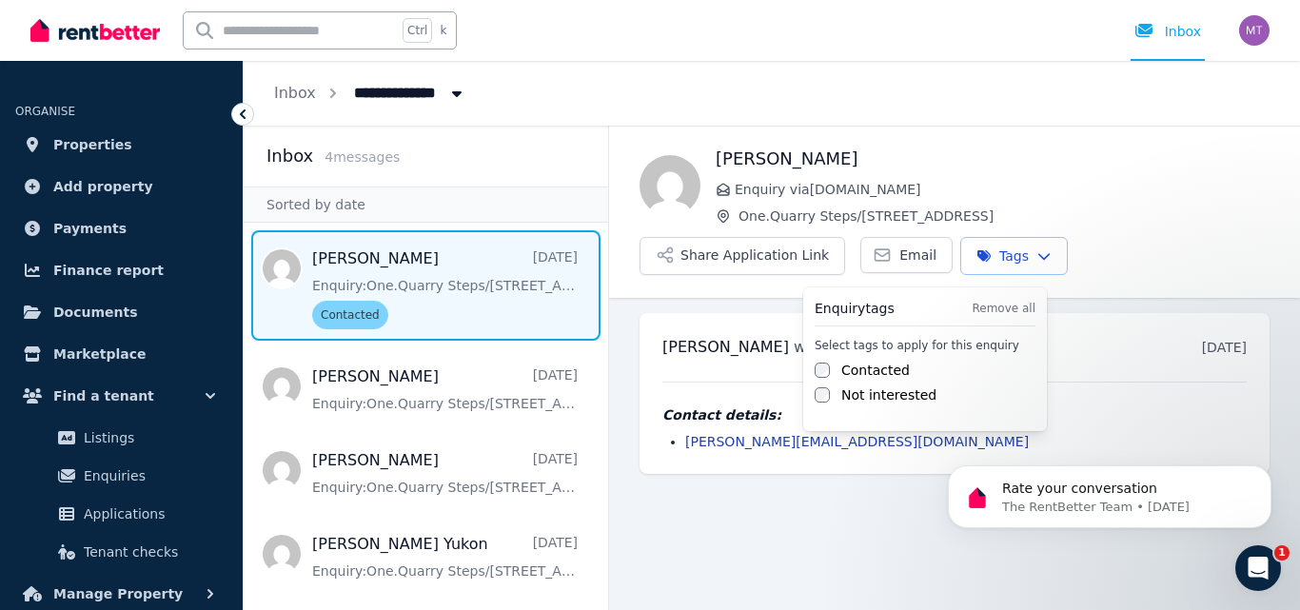
click at [1007, 256] on html "**********" at bounding box center [650, 305] width 1300 height 610
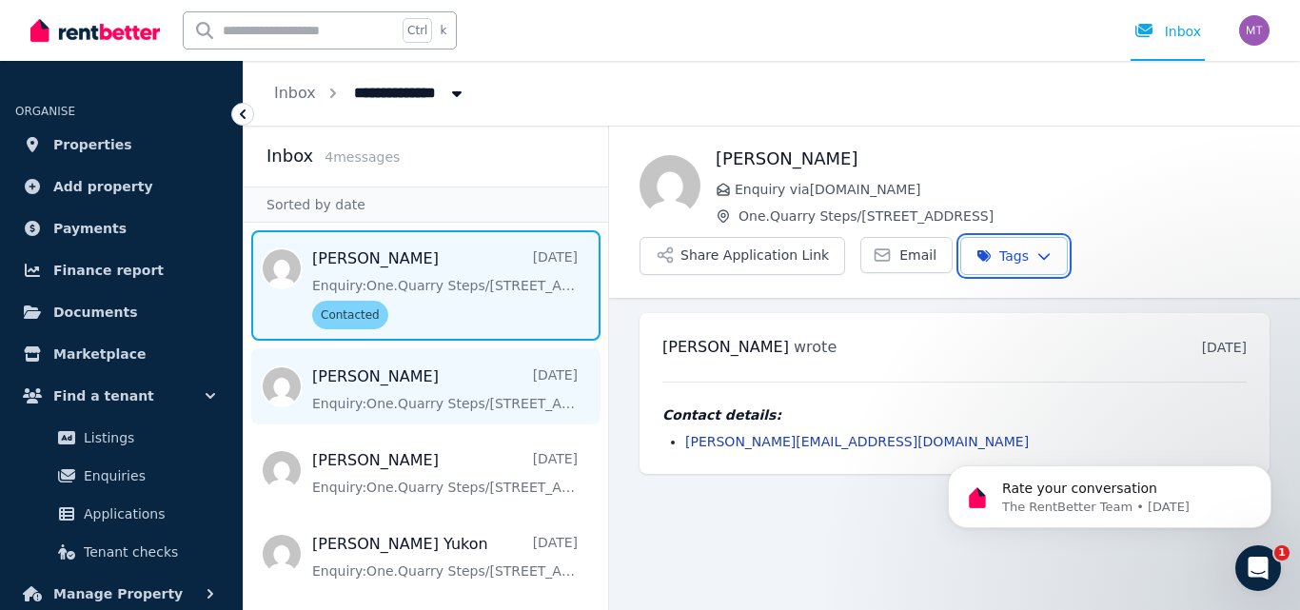
click at [371, 391] on html "**********" at bounding box center [650, 305] width 1300 height 610
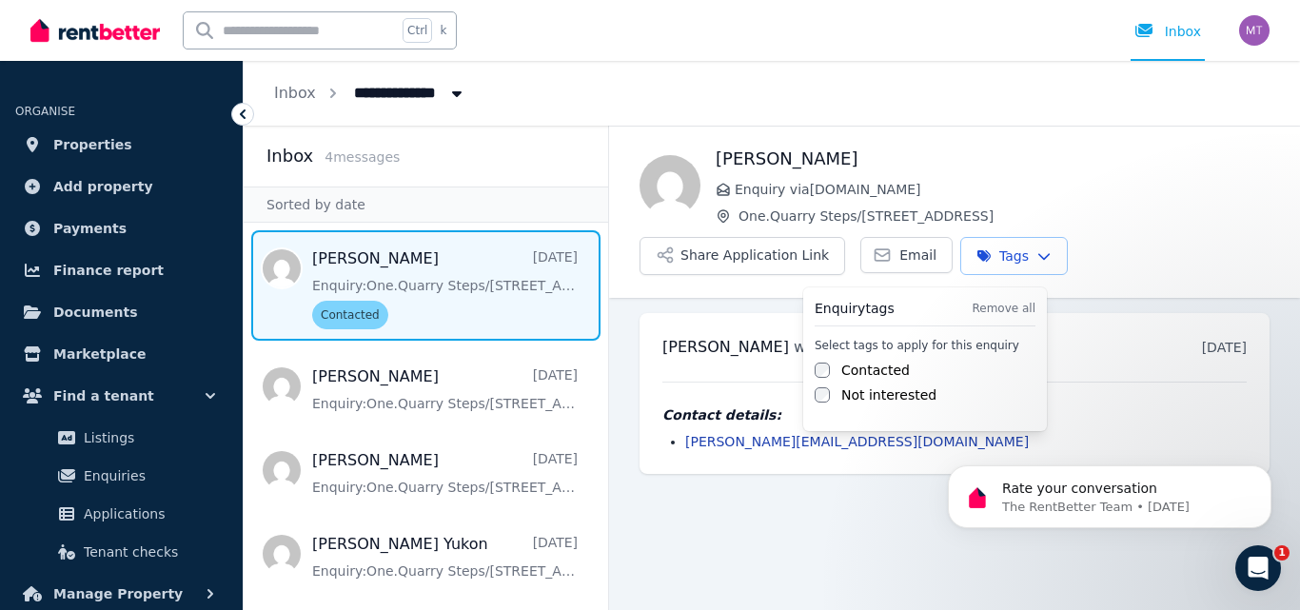
click at [1020, 255] on html "**********" at bounding box center [650, 305] width 1300 height 610
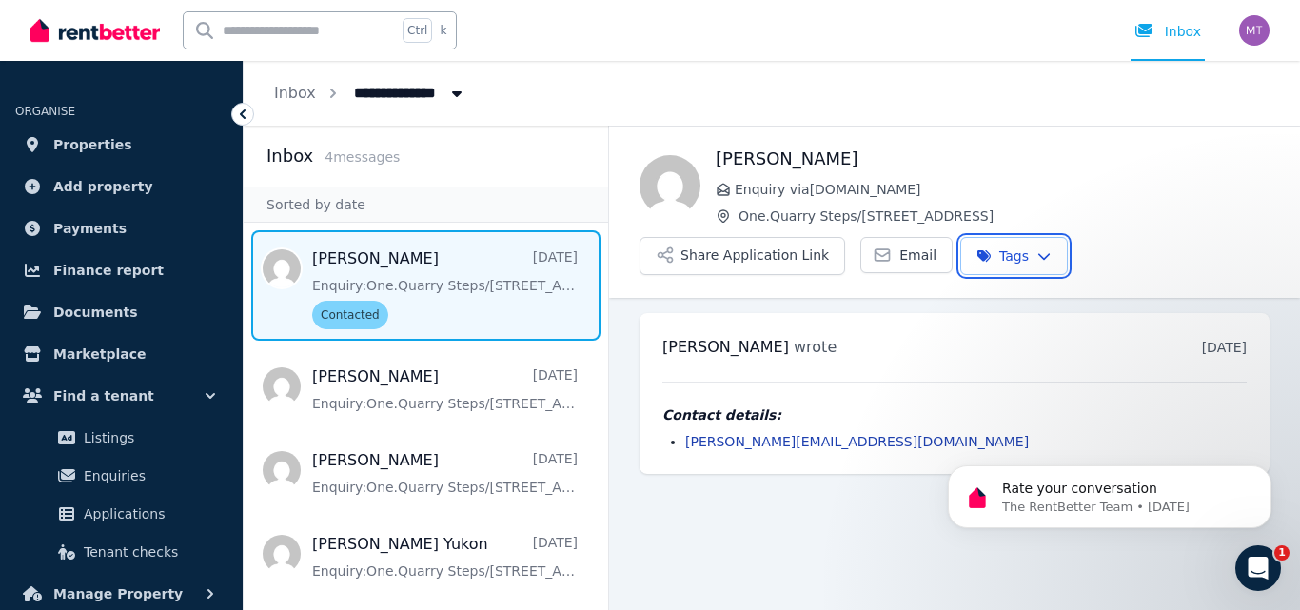
drag, startPoint x: 1103, startPoint y: 204, endPoint x: 1083, endPoint y: 202, distance: 20.1
click at [1101, 204] on html "**********" at bounding box center [650, 305] width 1300 height 610
click at [357, 313] on span "Message list" at bounding box center [426, 285] width 364 height 110
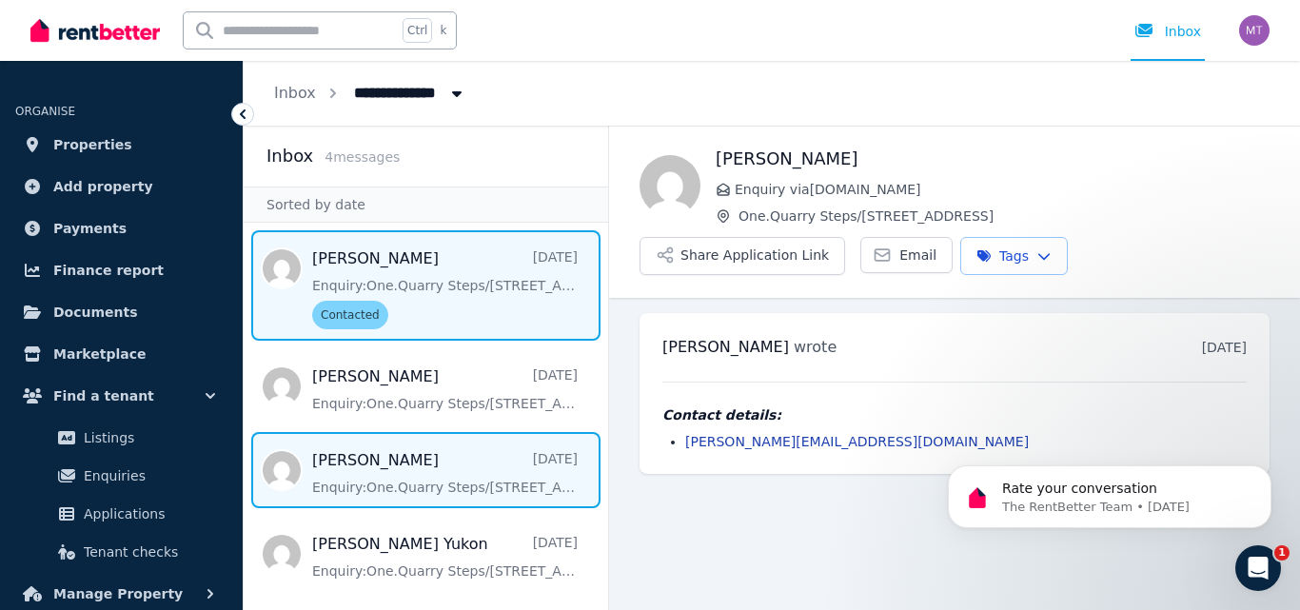
click at [345, 466] on span "Message list" at bounding box center [426, 470] width 364 height 76
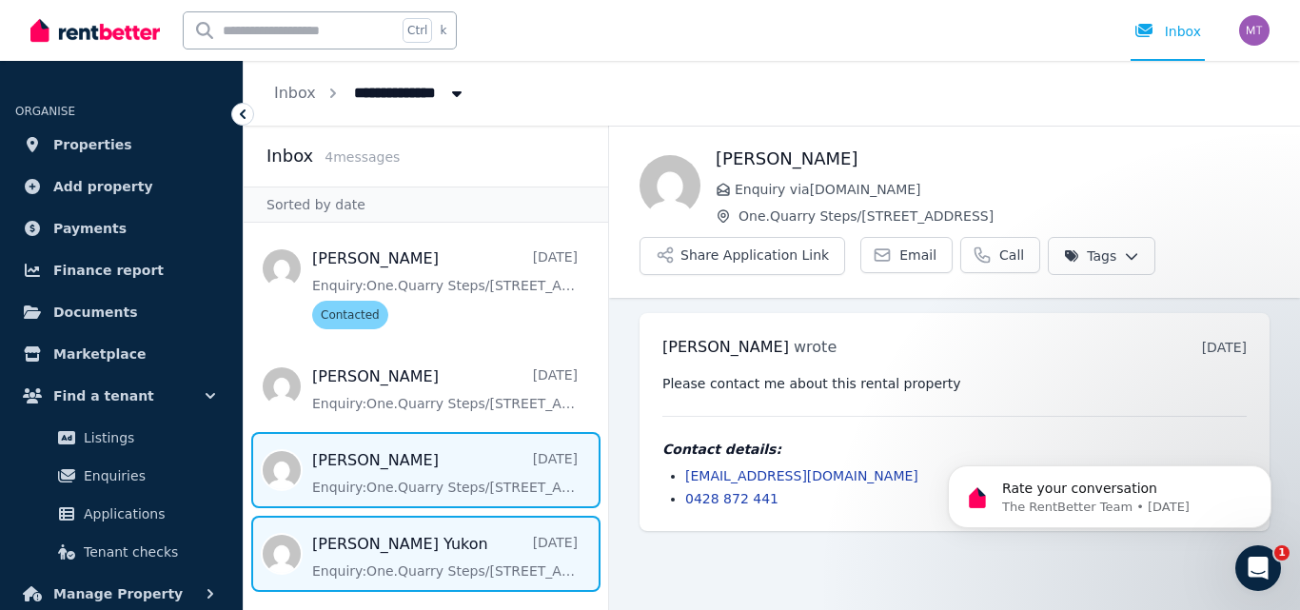
click at [347, 551] on span "Message list" at bounding box center [426, 554] width 364 height 76
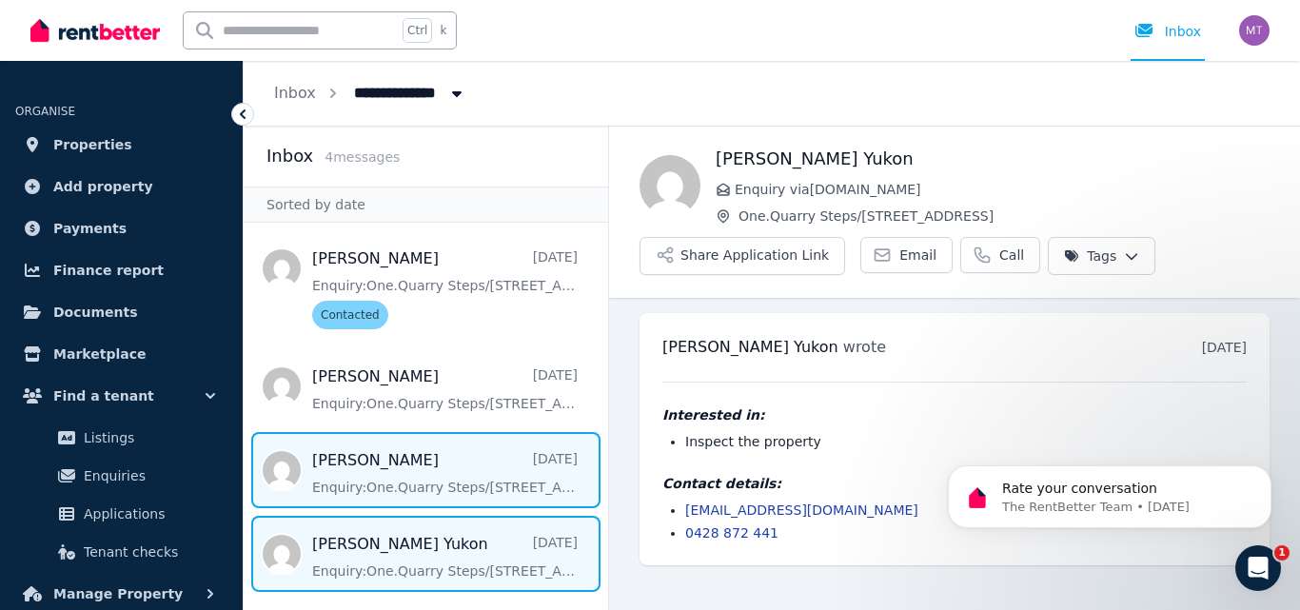
click at [351, 466] on span "Message list" at bounding box center [426, 470] width 364 height 76
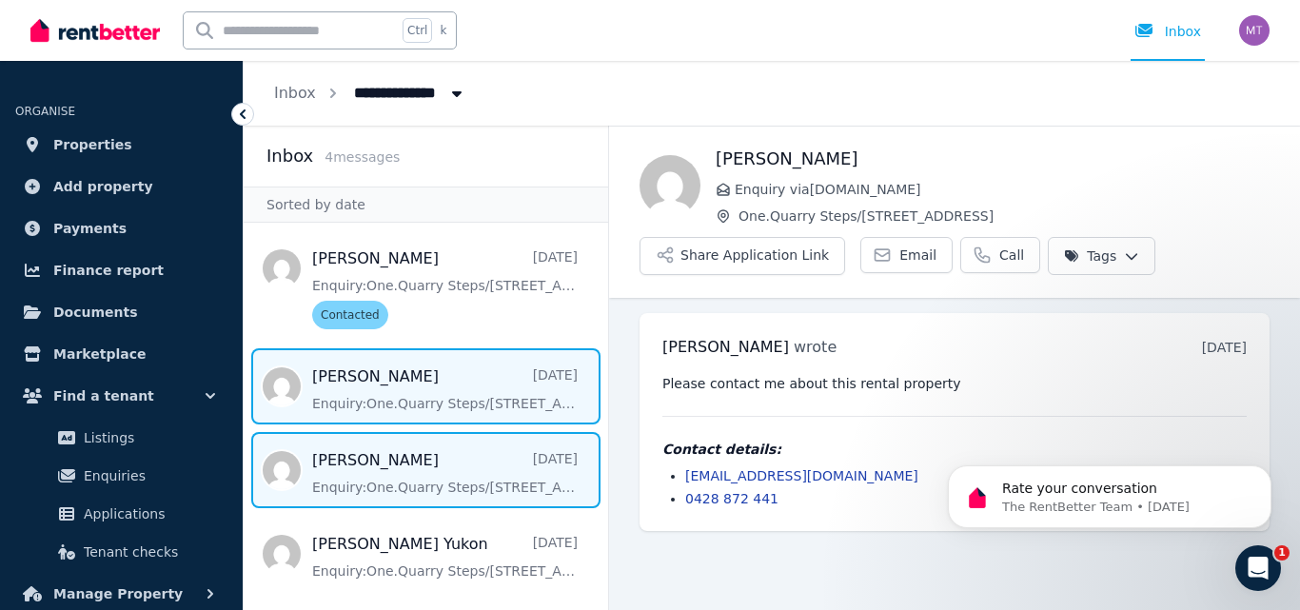
click at [334, 389] on span "Message list" at bounding box center [426, 386] width 364 height 76
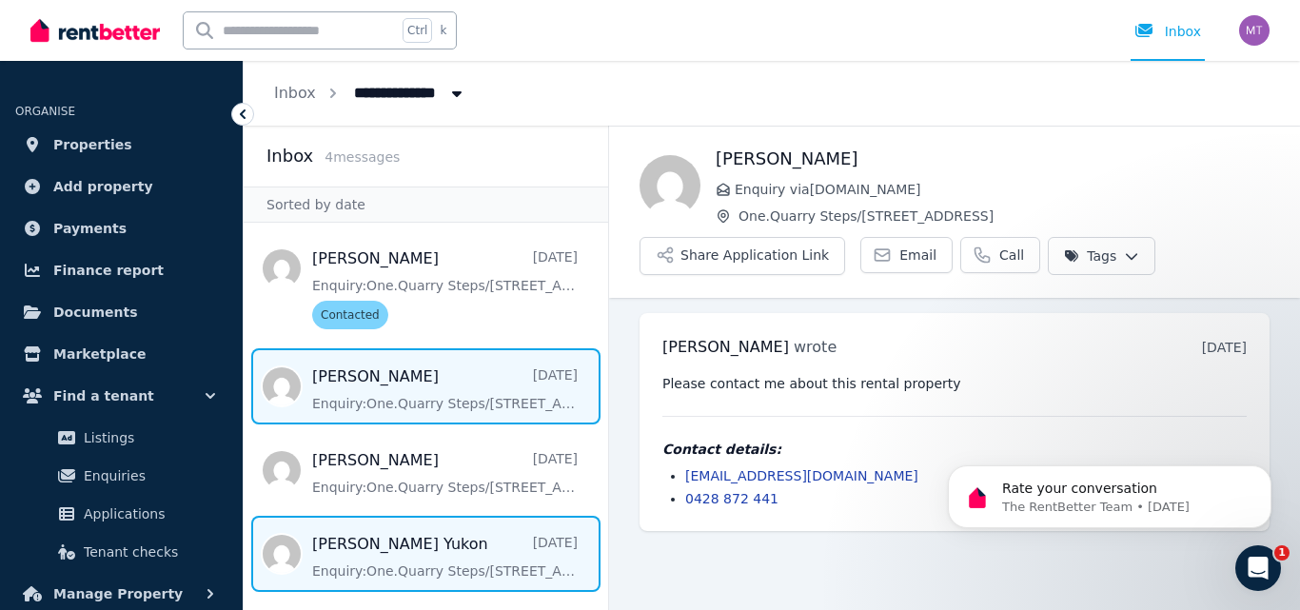
click at [393, 563] on span "Message list" at bounding box center [426, 554] width 364 height 76
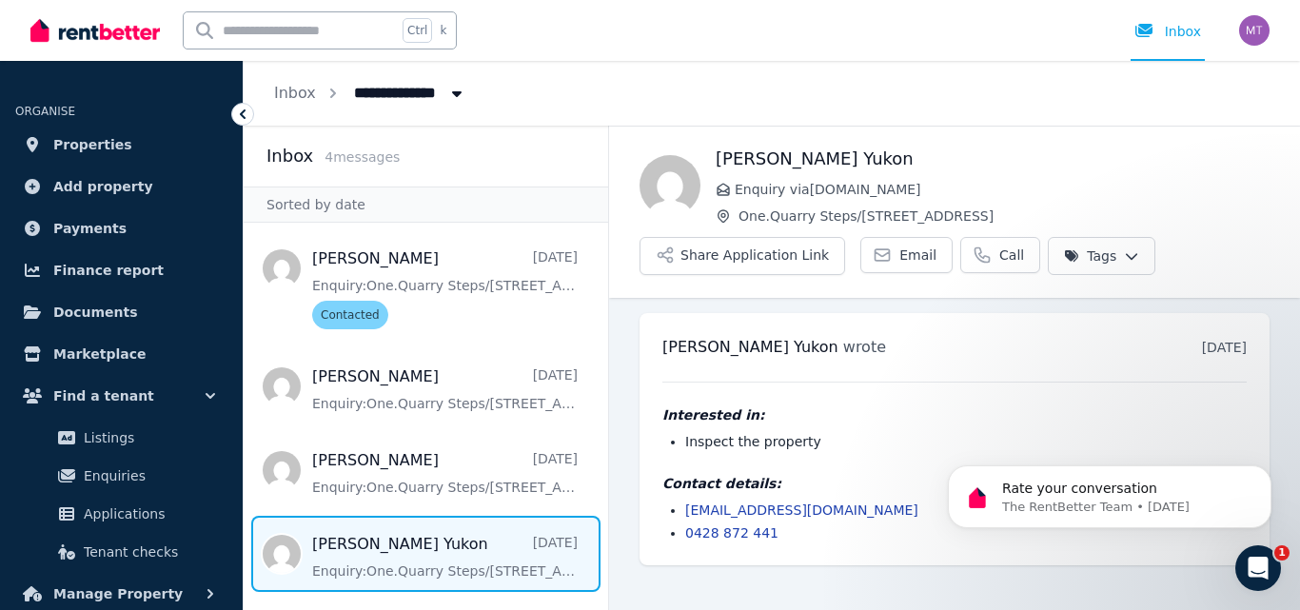
click at [1071, 255] on html "**********" at bounding box center [650, 305] width 1300 height 610
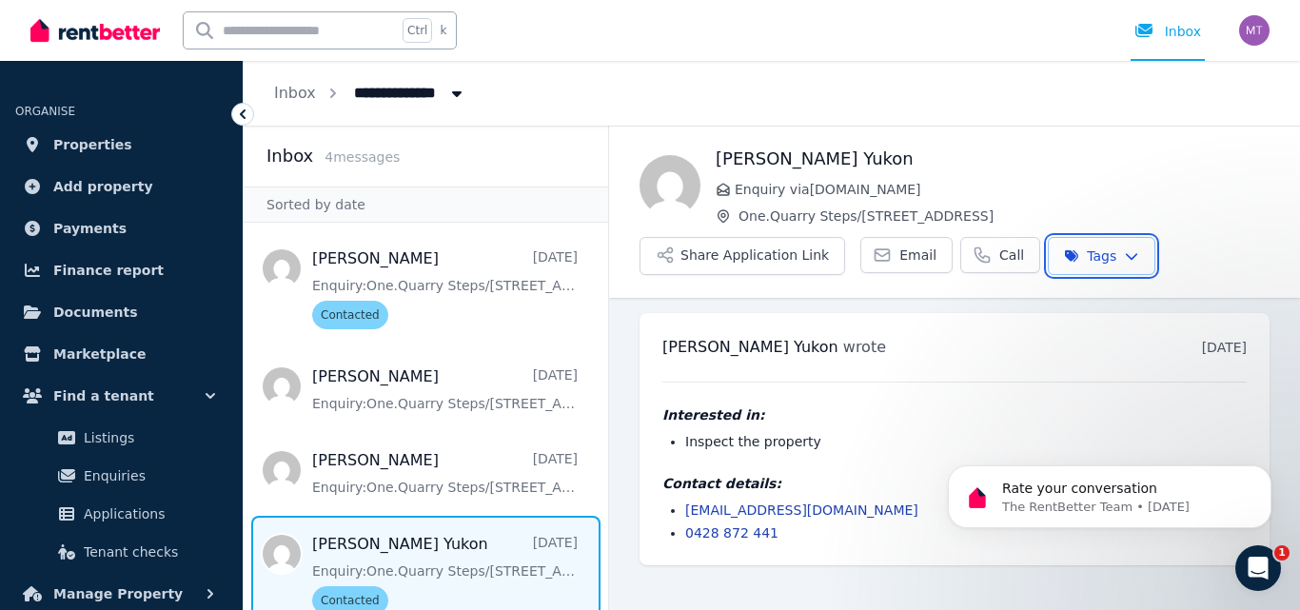
click at [450, 555] on html "**********" at bounding box center [650, 305] width 1300 height 610
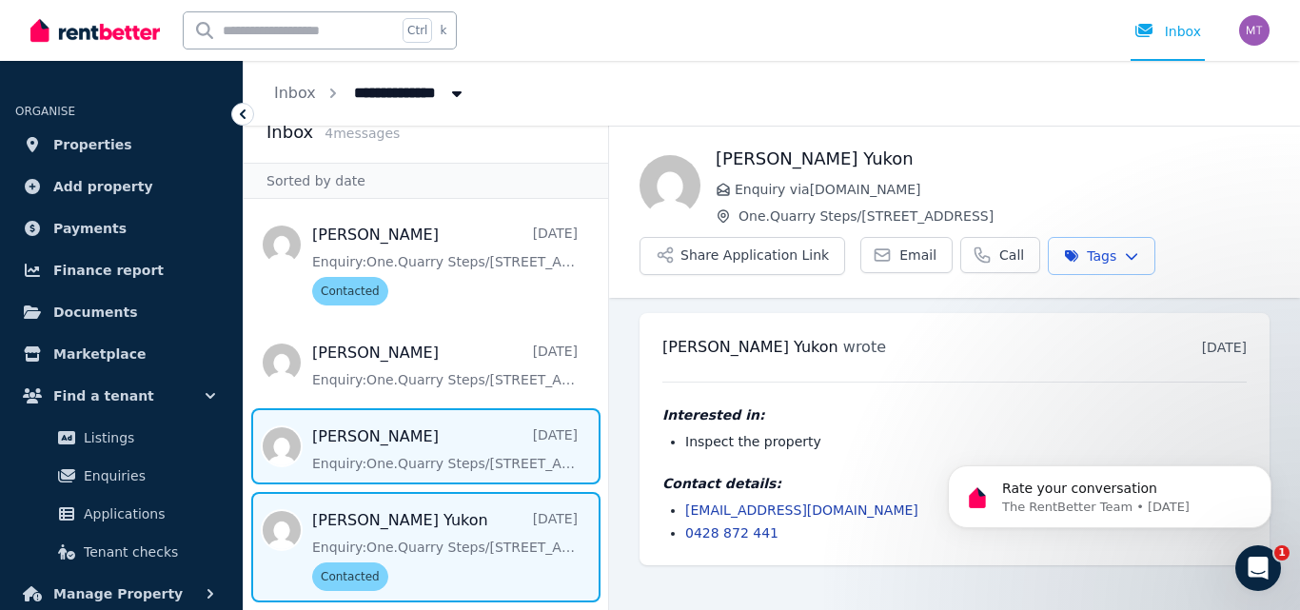
click at [370, 441] on span "Message list" at bounding box center [426, 446] width 364 height 76
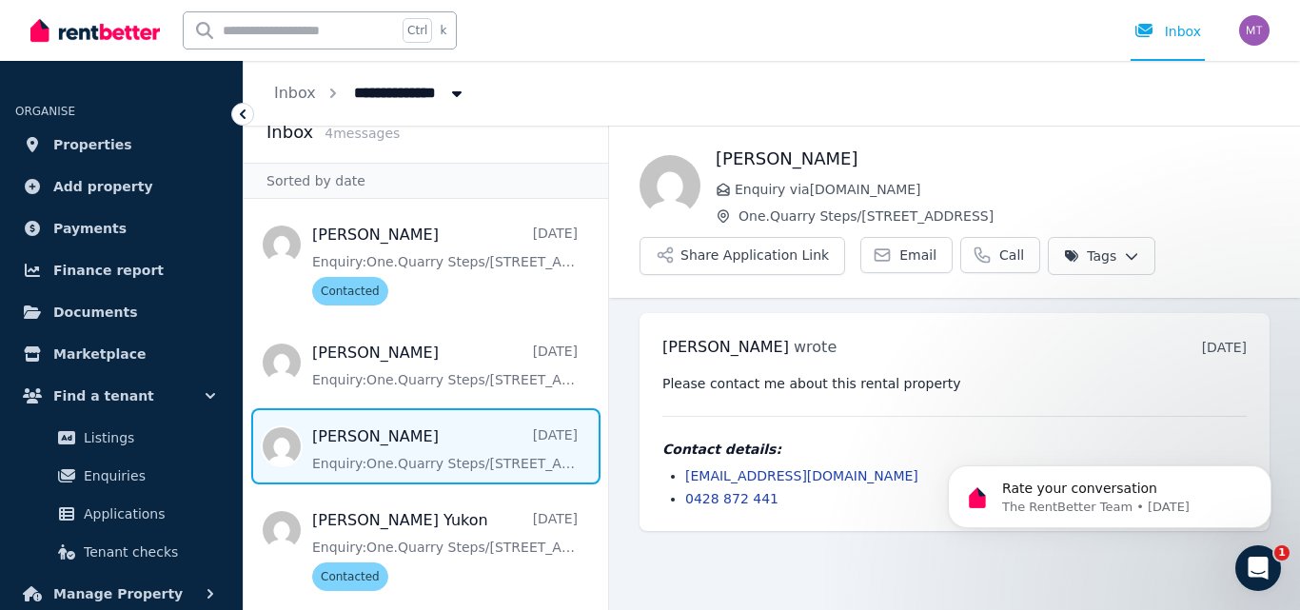
click at [1071, 250] on html "**********" at bounding box center [650, 305] width 1300 height 610
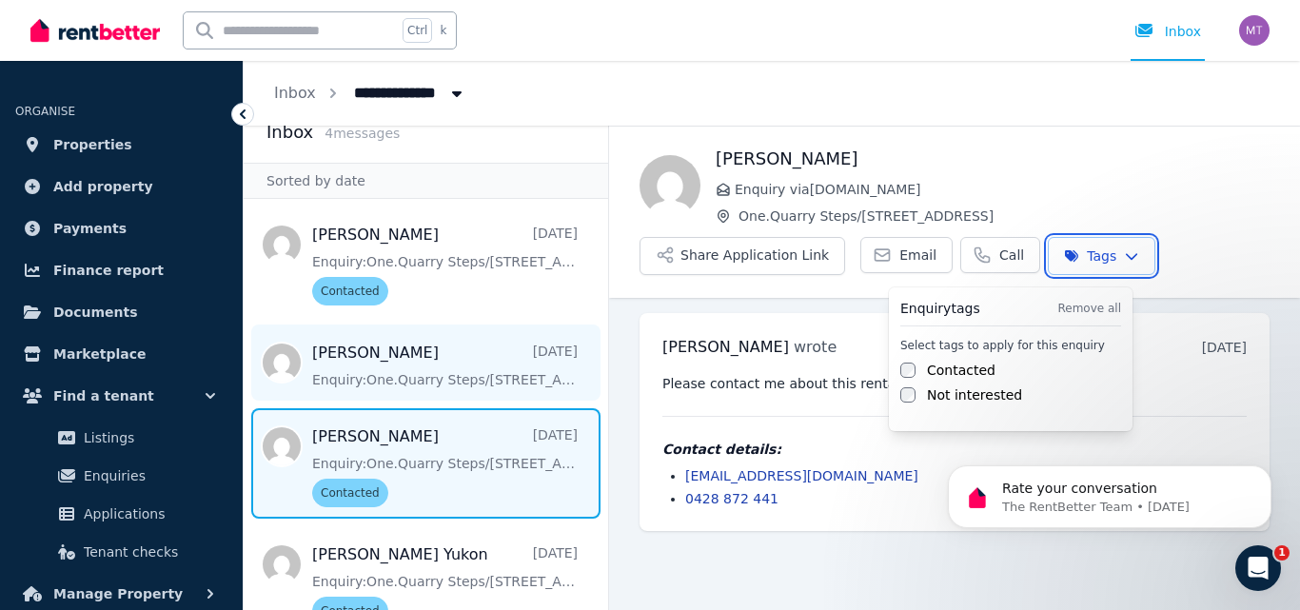
click at [382, 358] on html "**********" at bounding box center [650, 305] width 1300 height 610
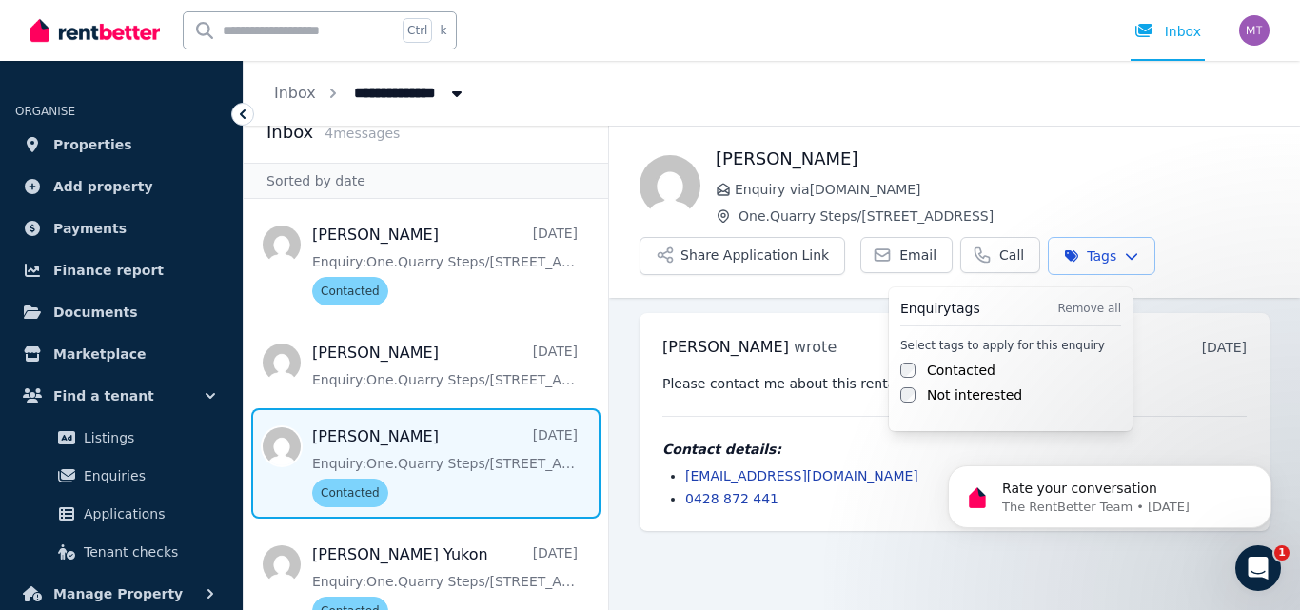
click at [1107, 255] on html "**********" at bounding box center [650, 305] width 1300 height 610
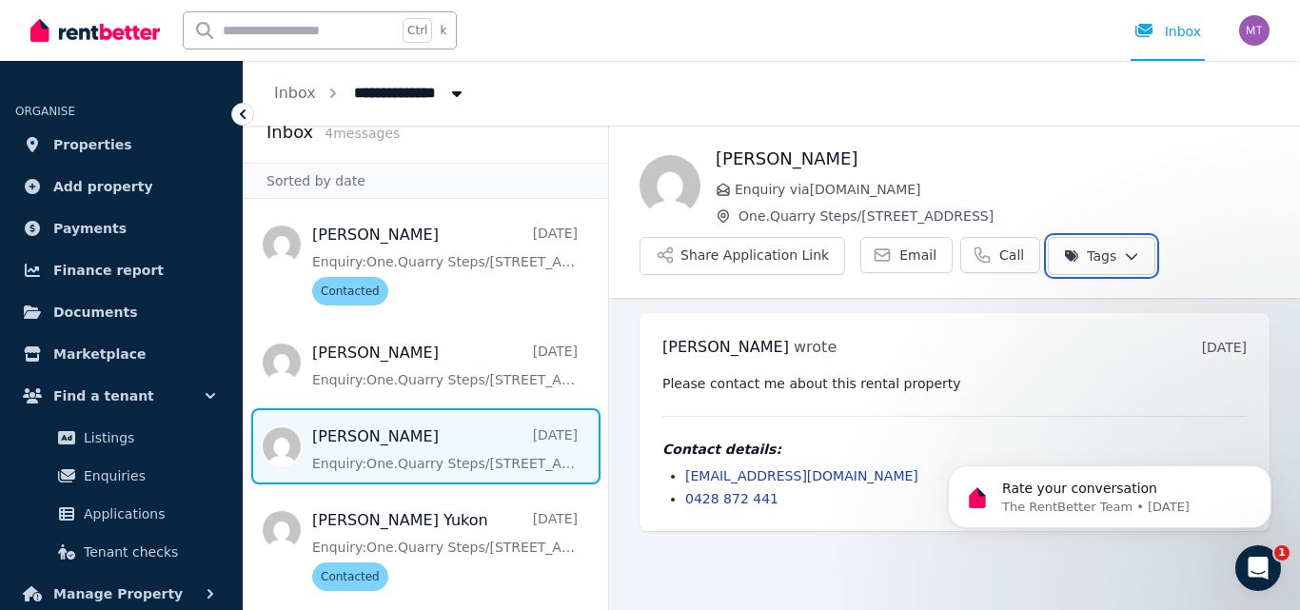
click at [1253, 194] on html "**********" at bounding box center [650, 305] width 1300 height 610
click at [1147, 28] on icon at bounding box center [1143, 30] width 17 height 13
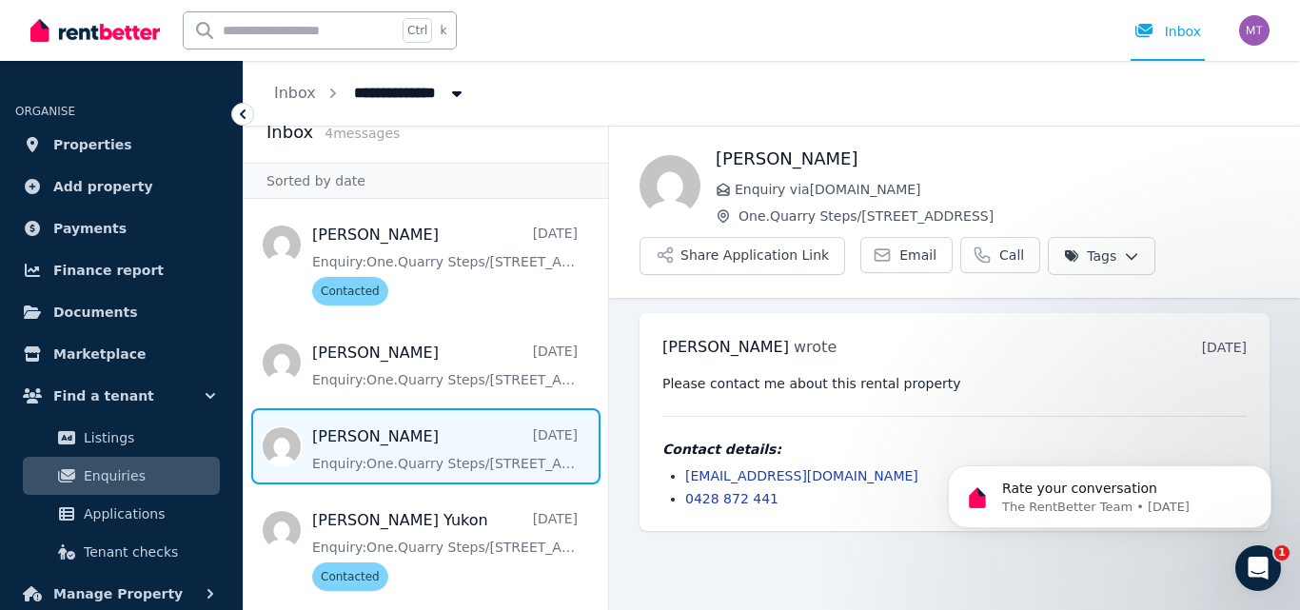
click at [1252, 561] on icon "Open Intercom Messenger" at bounding box center [1258, 568] width 31 height 31
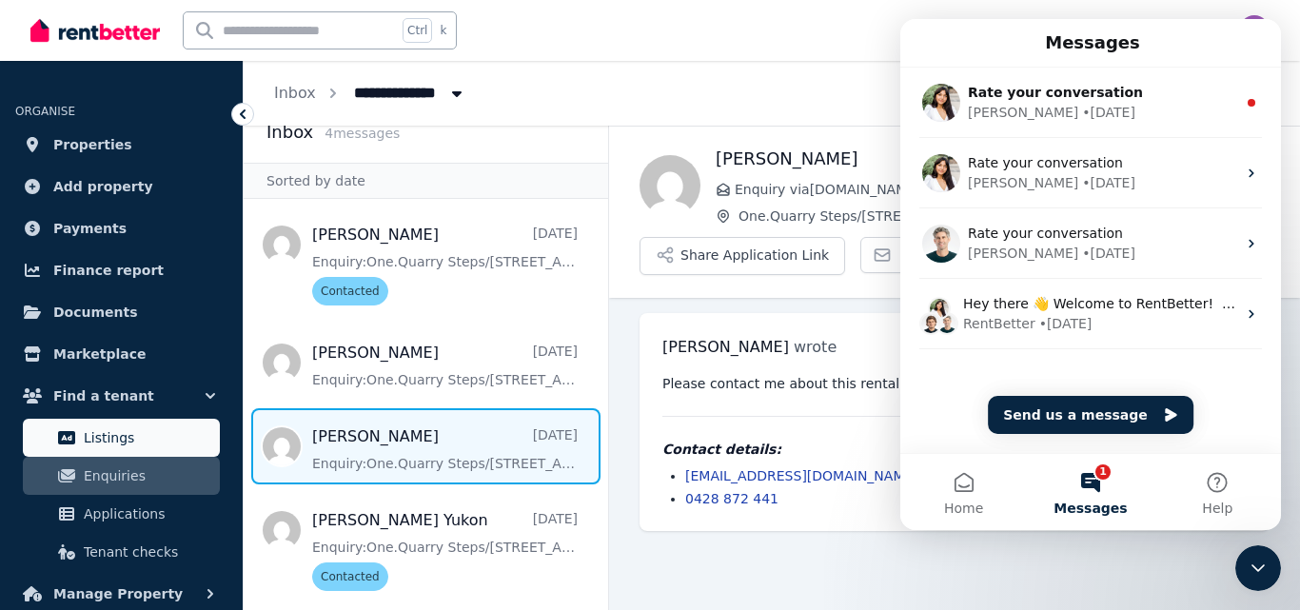
click at [100, 441] on span "Listings" at bounding box center [148, 437] width 128 height 23
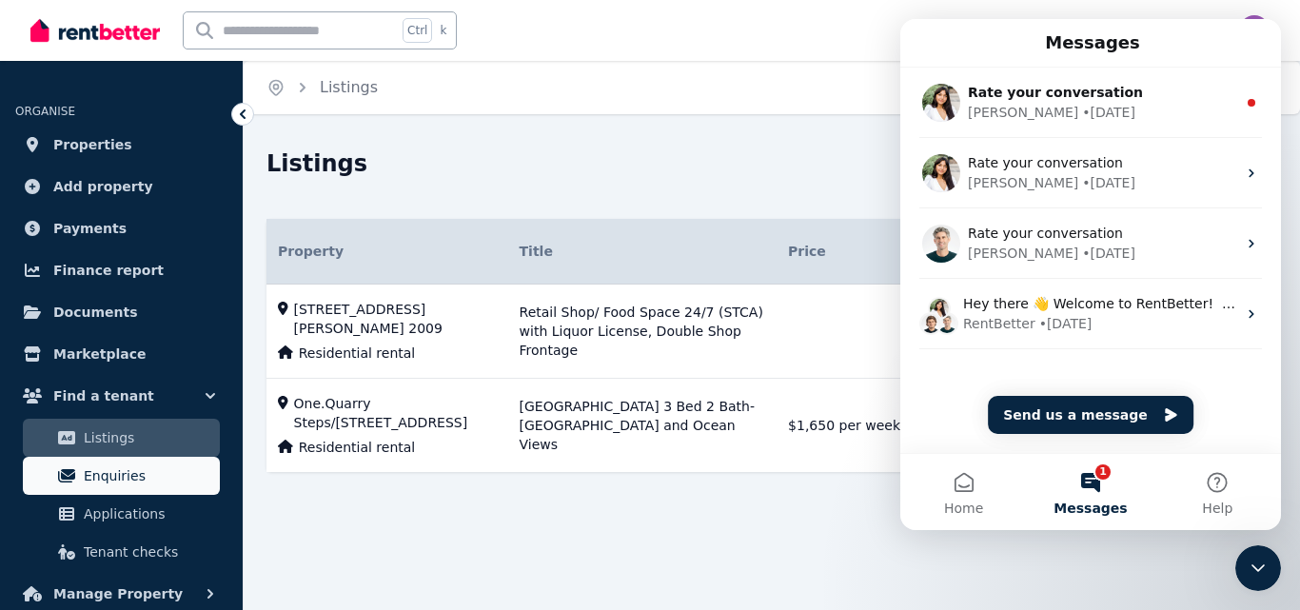
click at [89, 478] on span "Enquiries" at bounding box center [148, 475] width 128 height 23
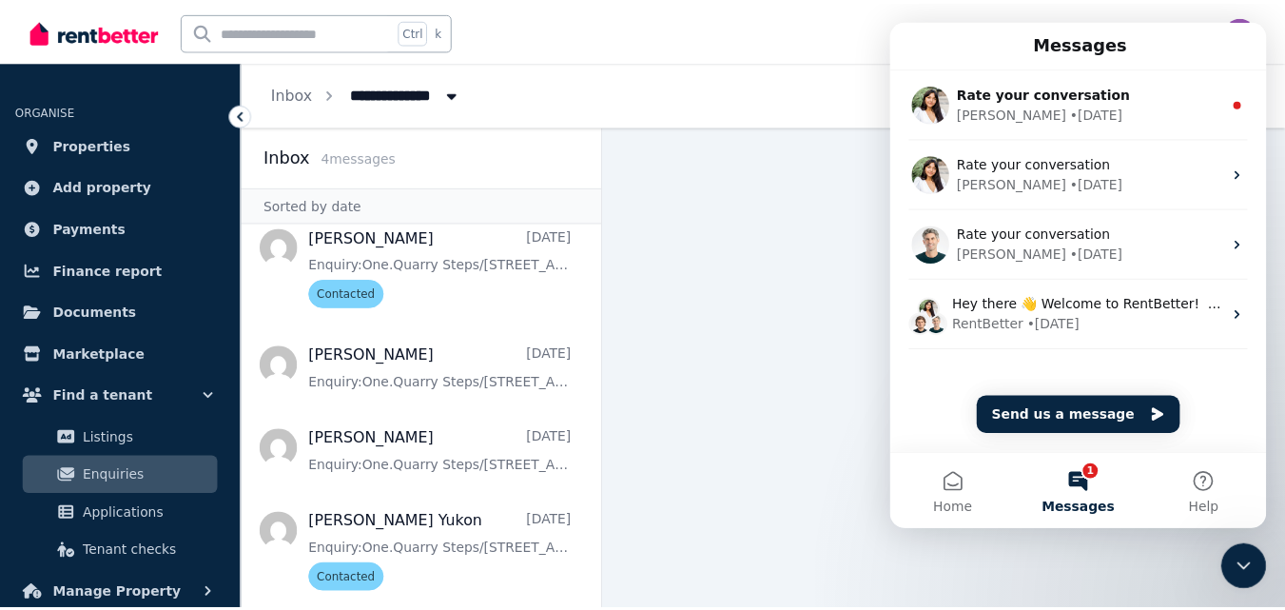
scroll to position [24, 0]
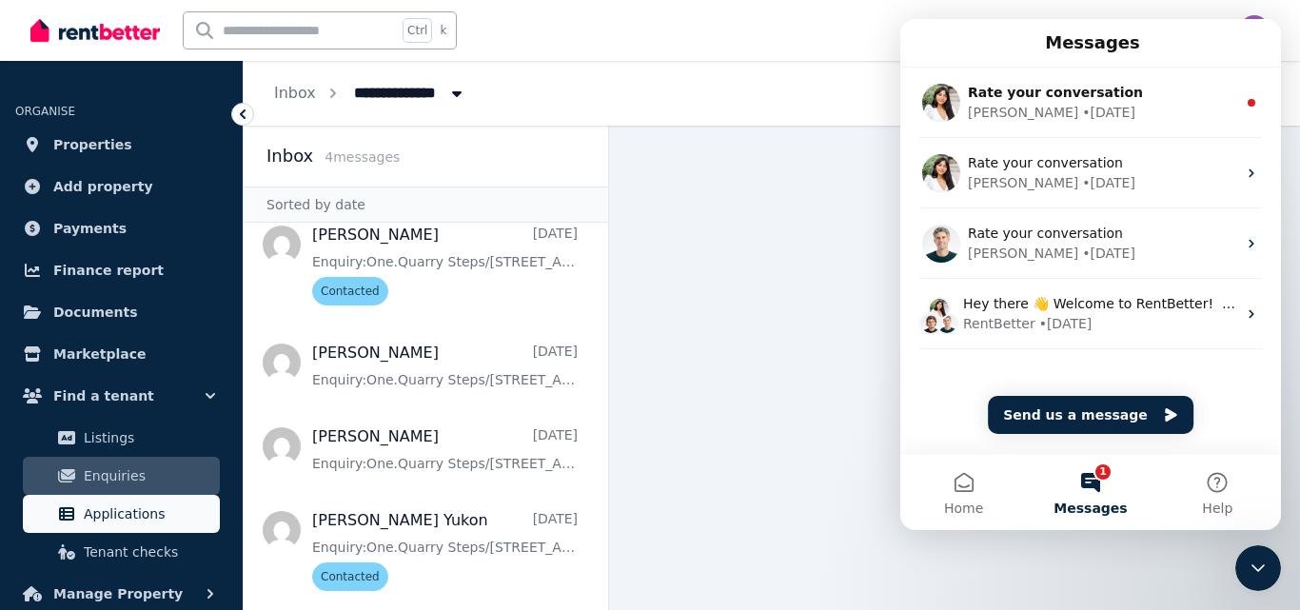
click at [112, 513] on span "Applications" at bounding box center [148, 513] width 128 height 23
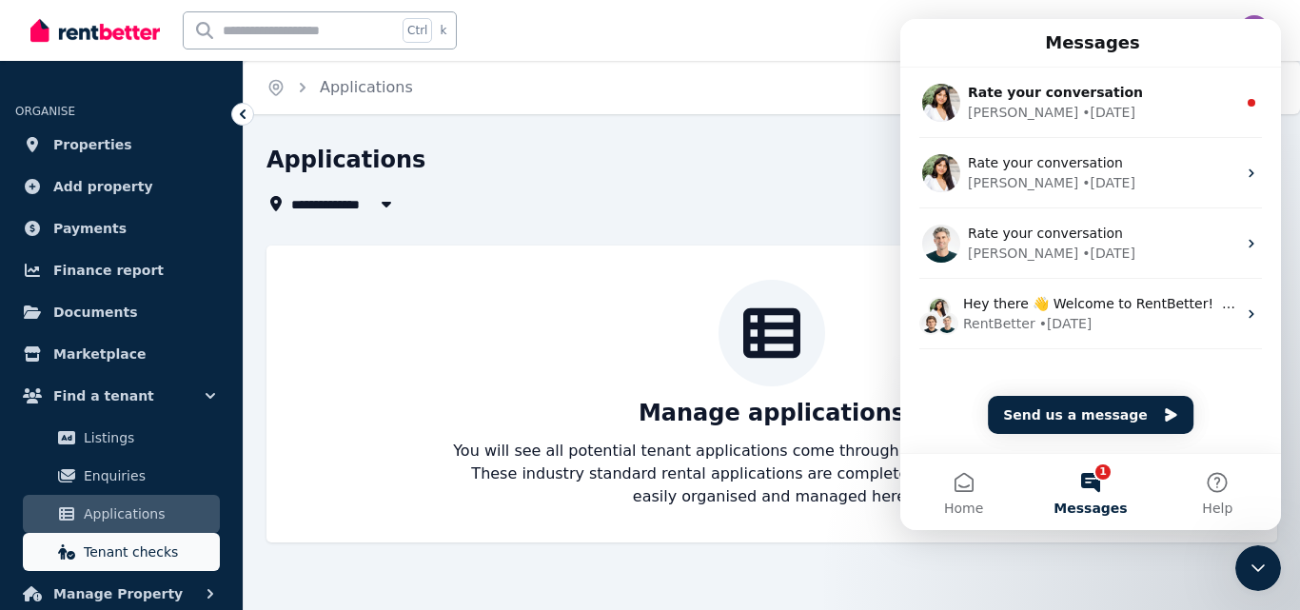
click at [89, 553] on span "Tenant checks" at bounding box center [148, 551] width 128 height 23
